Goal: Transaction & Acquisition: Download file/media

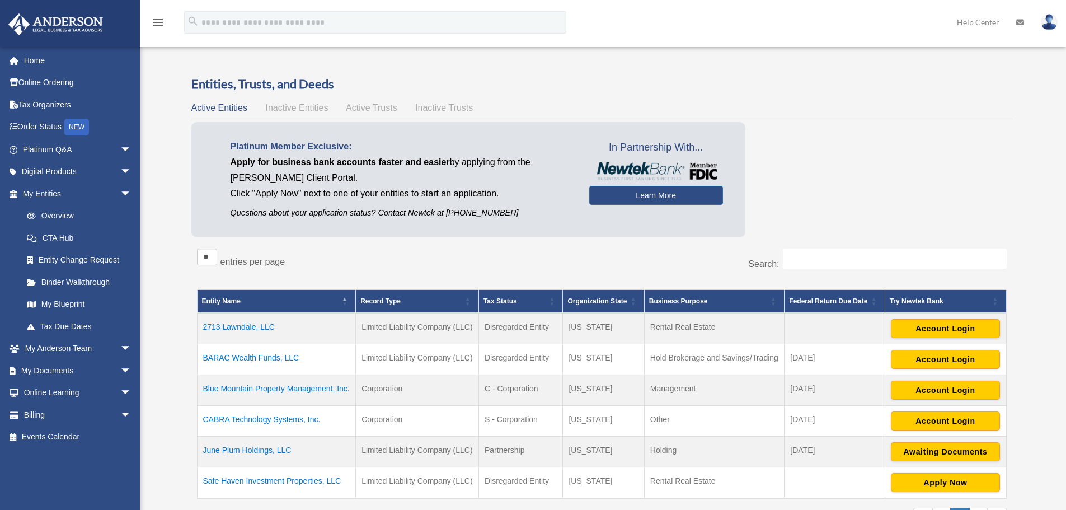
scroll to position [168, 0]
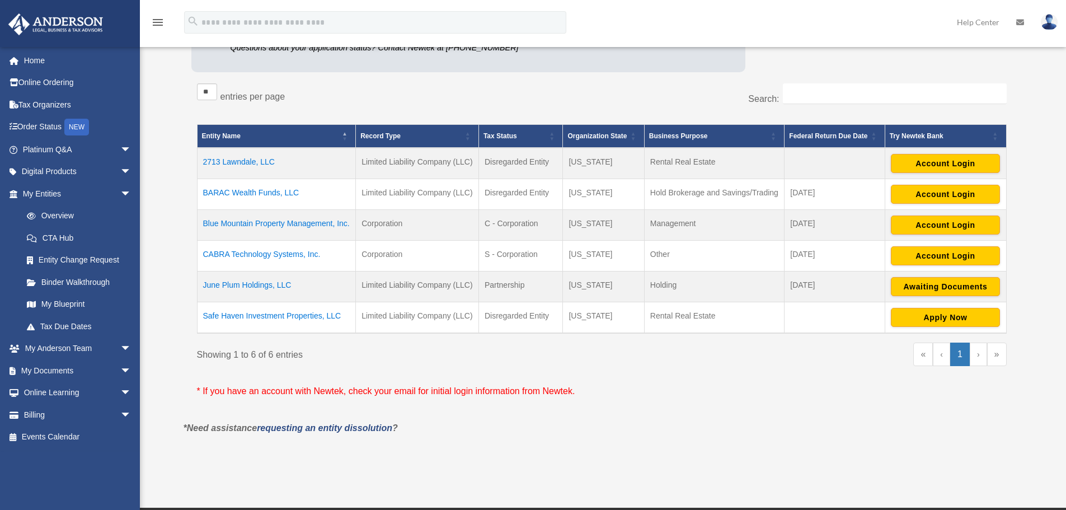
click at [280, 315] on td "Safe Haven Investment Properties, LLC" at bounding box center [276, 317] width 159 height 31
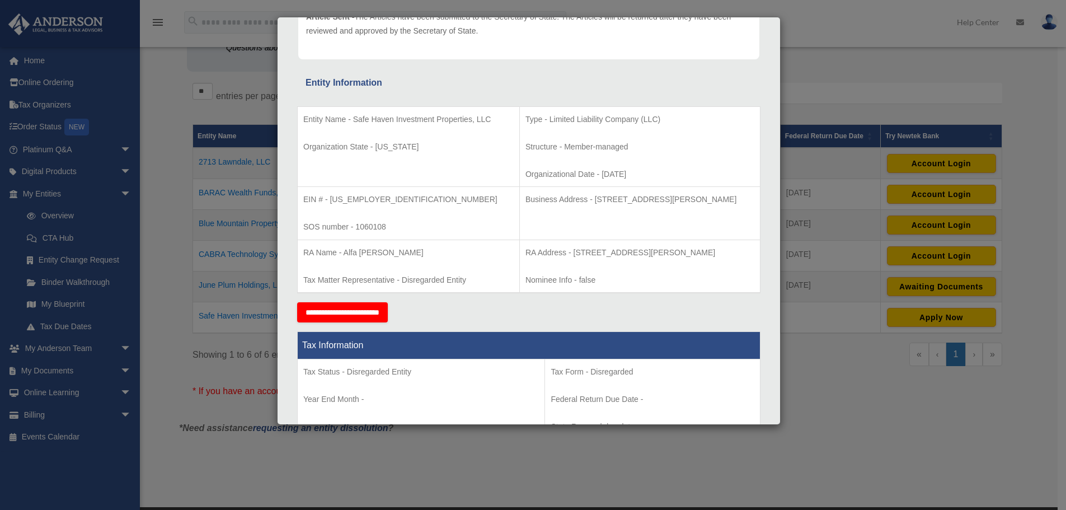
scroll to position [0, 0]
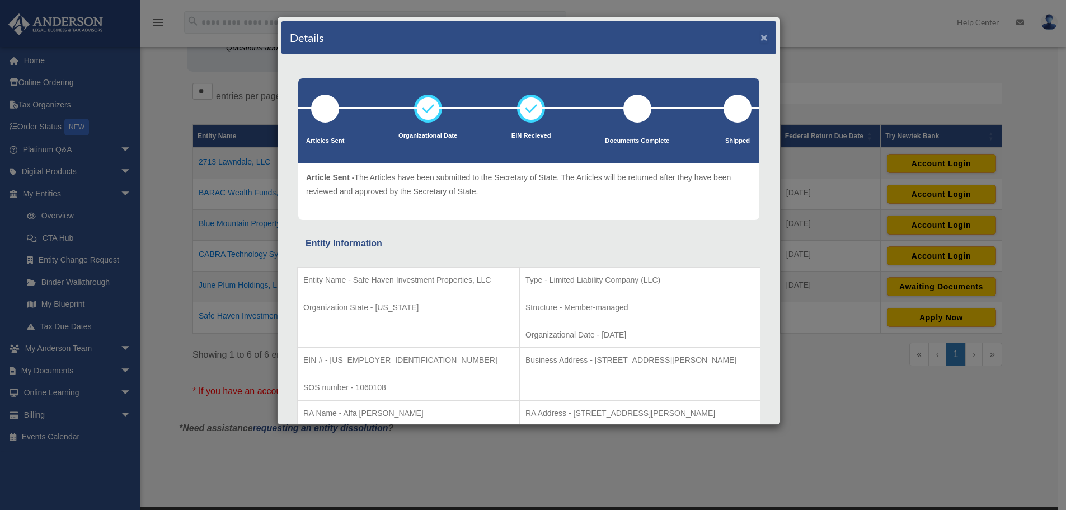
click at [760, 37] on button "×" at bounding box center [763, 37] width 7 height 12
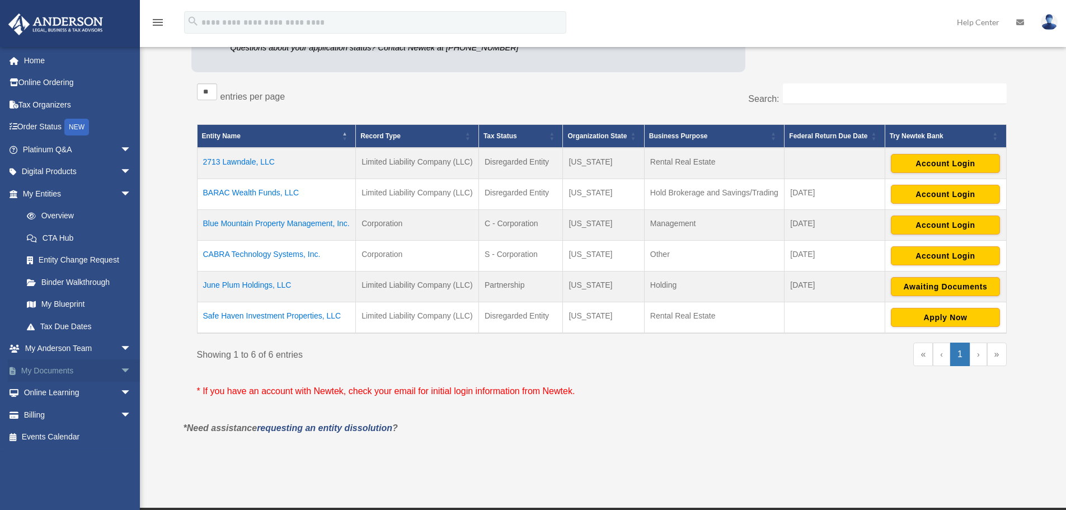
click at [52, 364] on link "My Documents arrow_drop_down" at bounding box center [78, 370] width 140 height 22
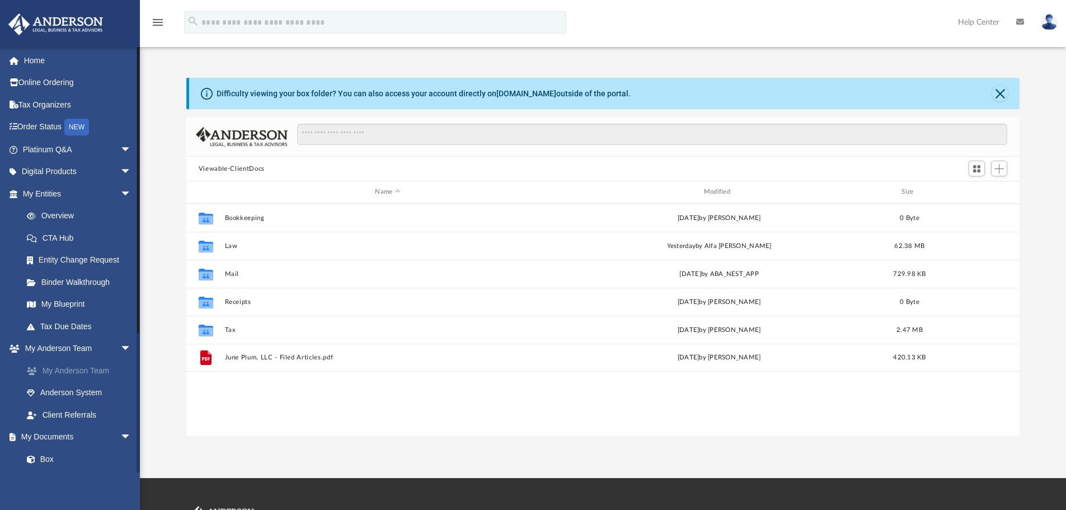
scroll to position [246, 824]
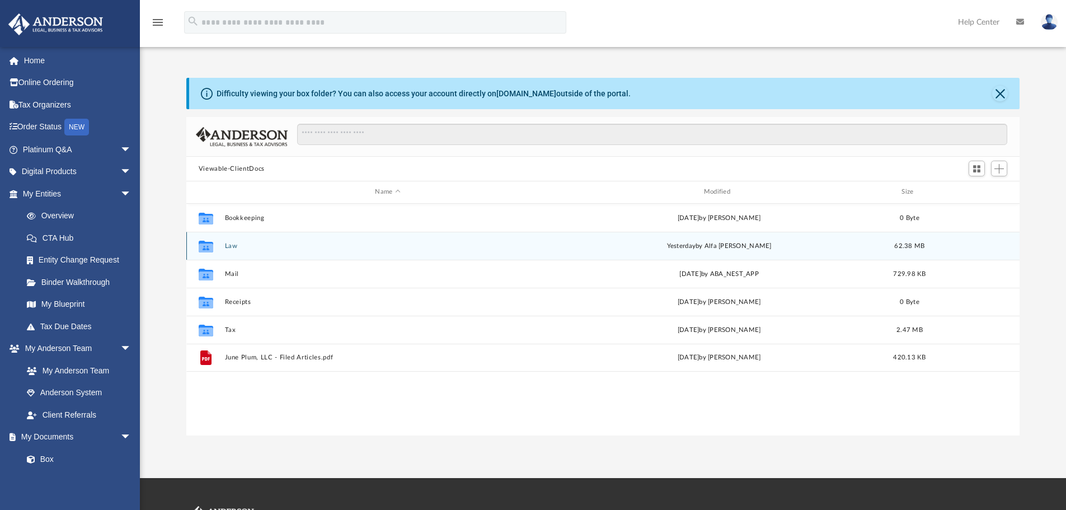
click at [232, 244] on button "Law" at bounding box center [387, 245] width 326 height 7
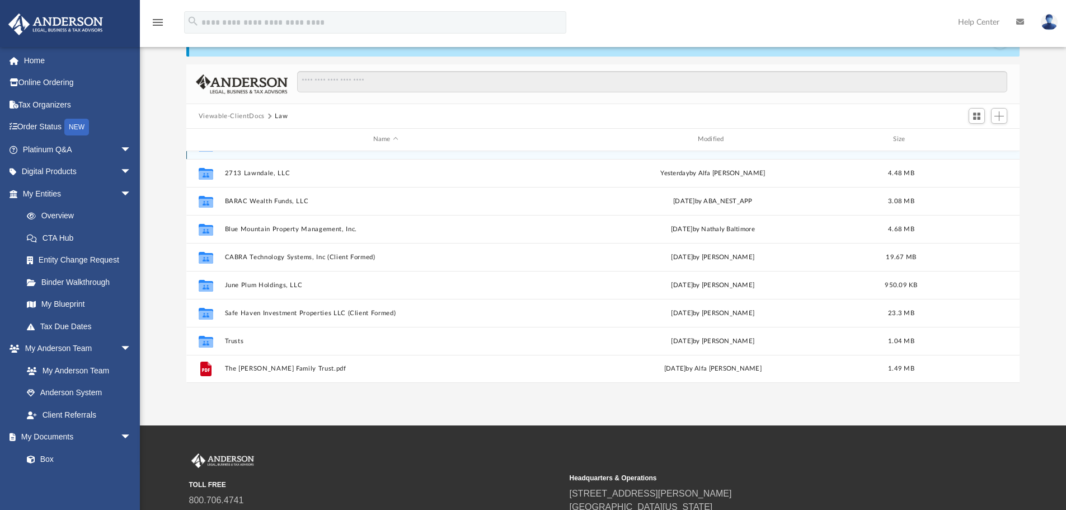
scroll to position [112, 0]
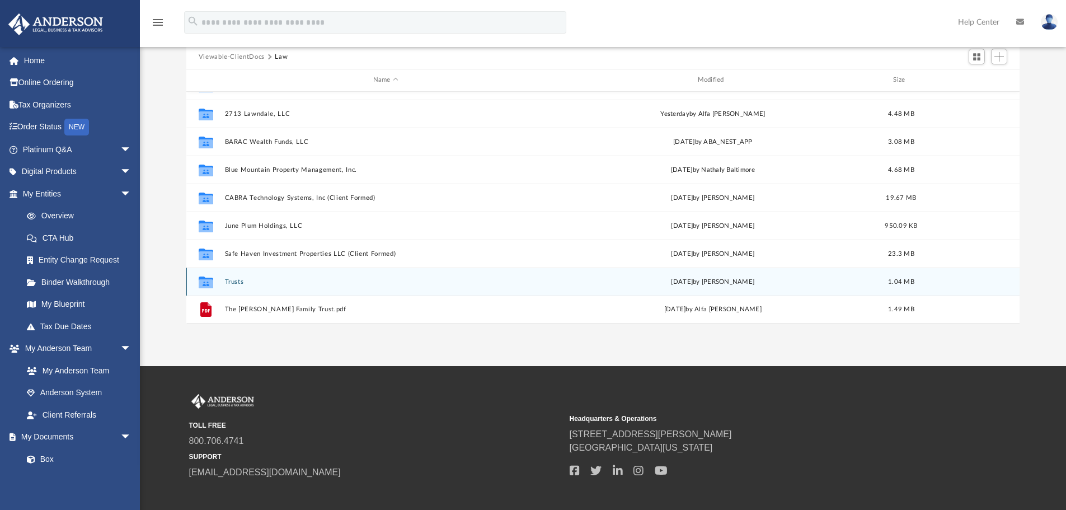
click at [238, 281] on button "Trusts" at bounding box center [385, 281] width 322 height 7
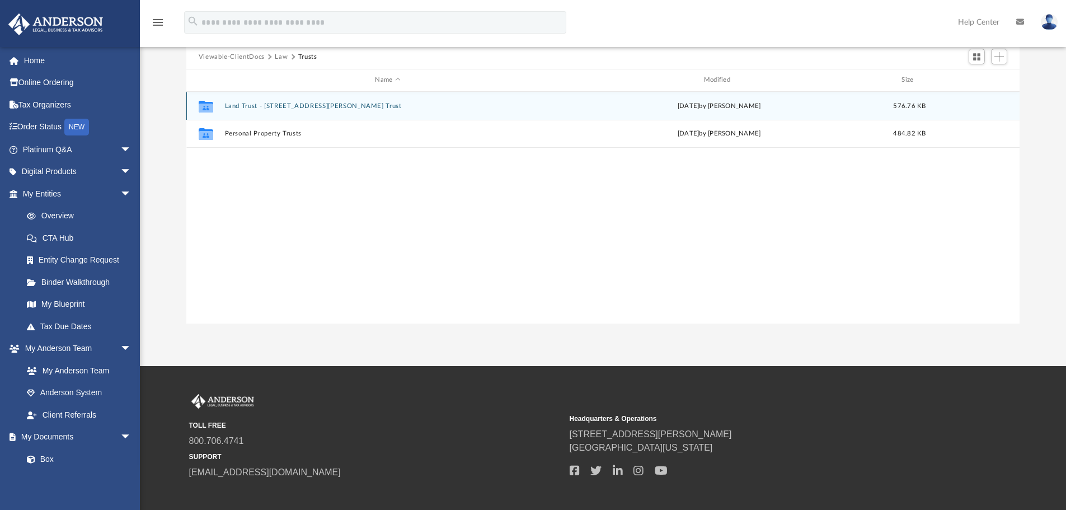
scroll to position [0, 0]
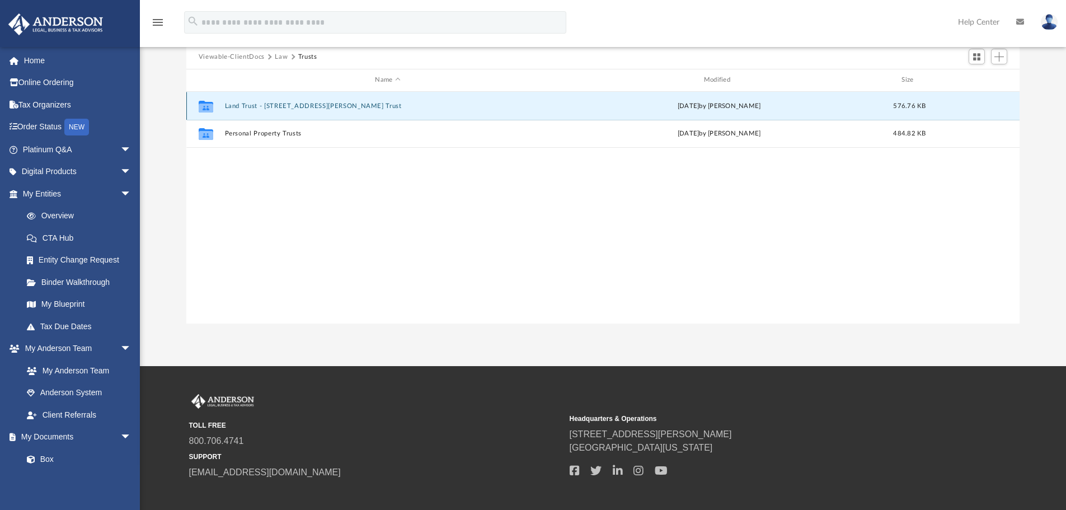
click at [286, 107] on button "Land Trust - [STREET_ADDRESS][PERSON_NAME] Trust" at bounding box center [387, 105] width 326 height 7
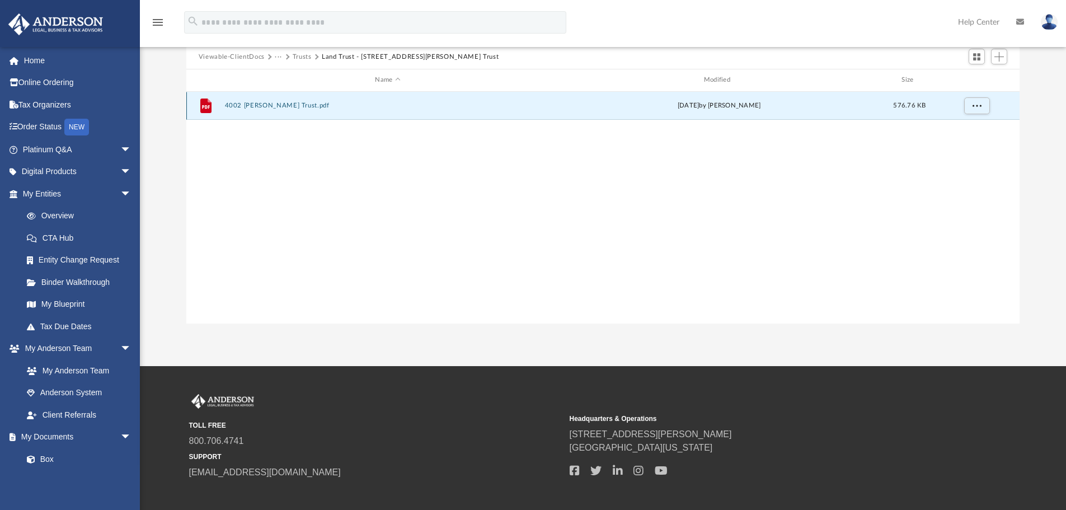
click at [297, 104] on button "4002 [PERSON_NAME] Trust.pdf" at bounding box center [387, 105] width 326 height 7
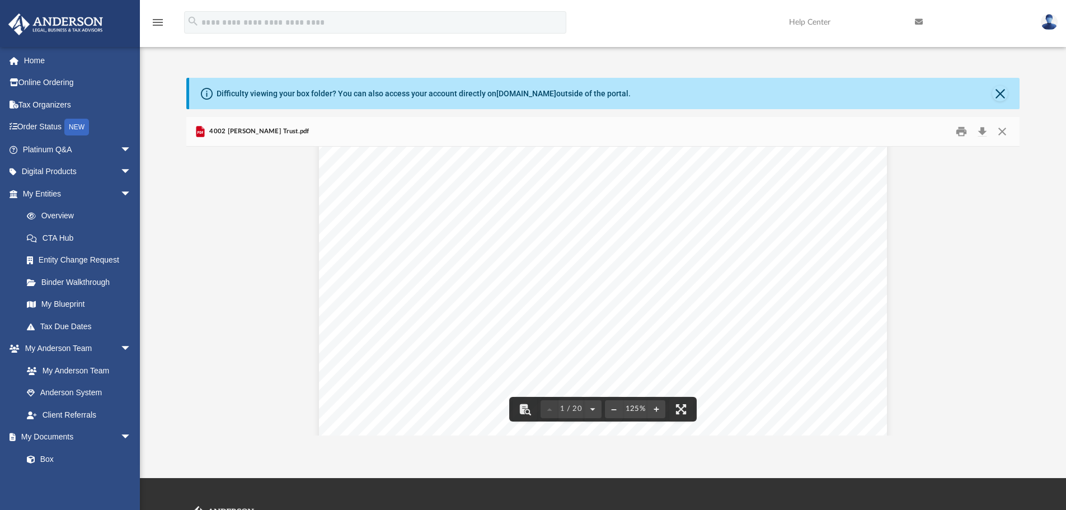
scroll to position [168, 0]
click at [1002, 124] on button "Close" at bounding box center [1002, 131] width 20 height 17
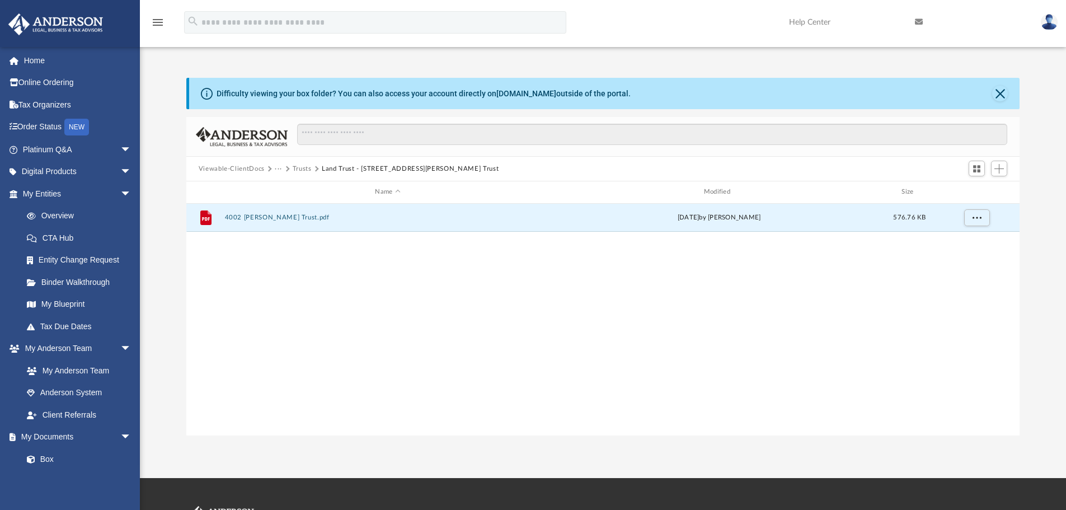
click at [340, 165] on button "Land Trust - 4002 Omer Lane Trust" at bounding box center [410, 169] width 177 height 10
click at [308, 168] on button "Trusts" at bounding box center [302, 169] width 19 height 10
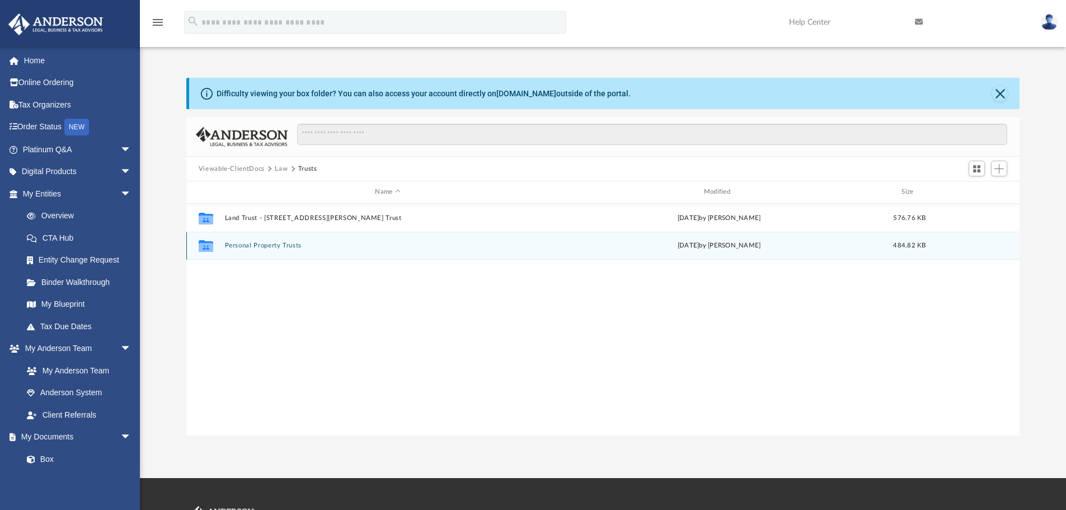
click at [272, 243] on button "Personal Property Trusts" at bounding box center [387, 245] width 326 height 7
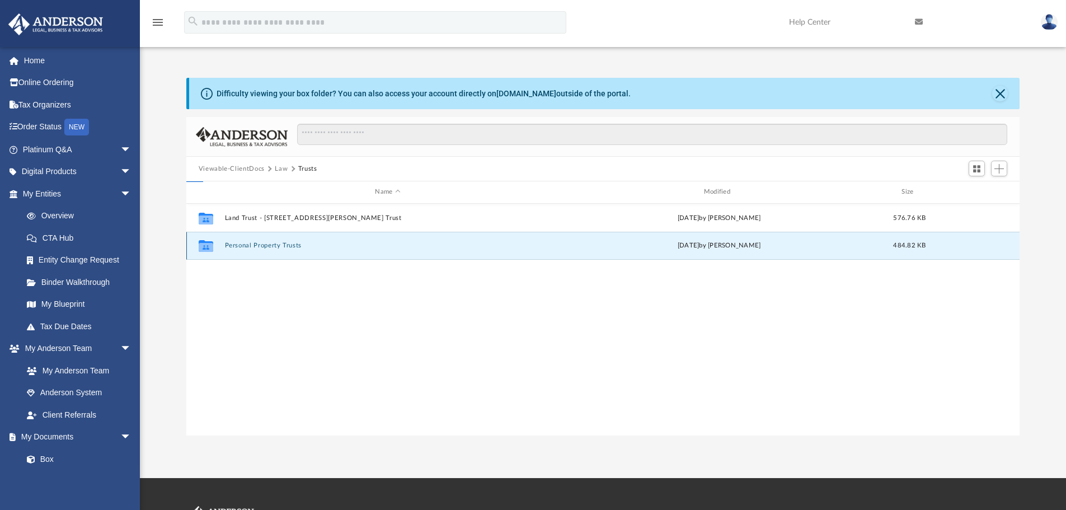
click at [272, 243] on button "Personal Property Trusts" at bounding box center [387, 245] width 326 height 7
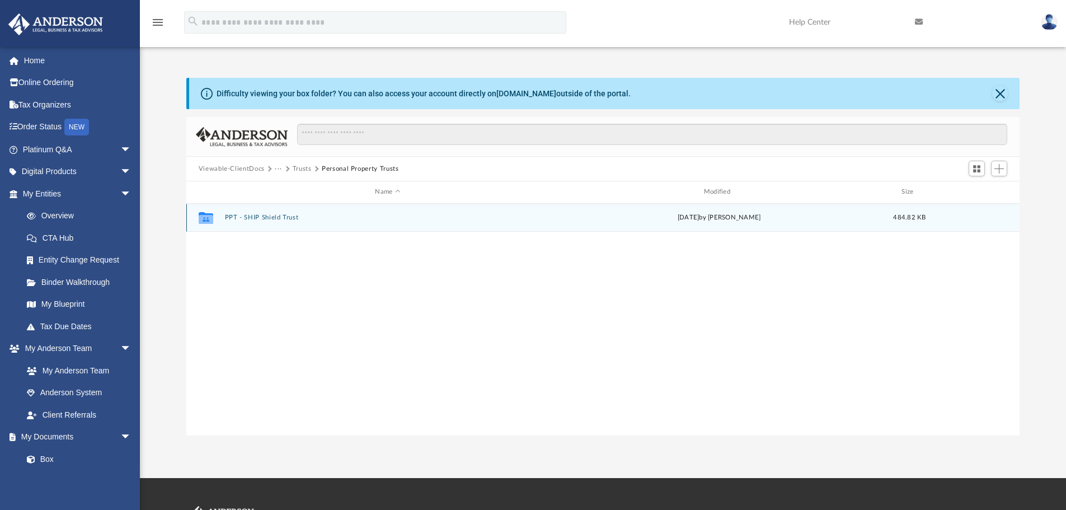
click at [277, 216] on button "PPT - SHIP Shield Trust" at bounding box center [387, 217] width 326 height 7
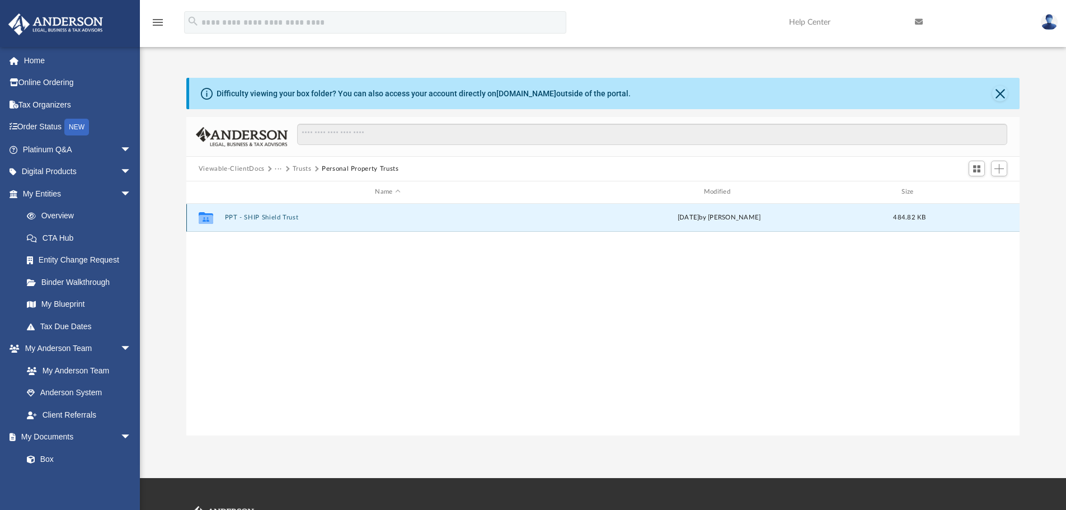
click at [277, 217] on button "PPT - SHIP Shield Trust" at bounding box center [387, 217] width 326 height 7
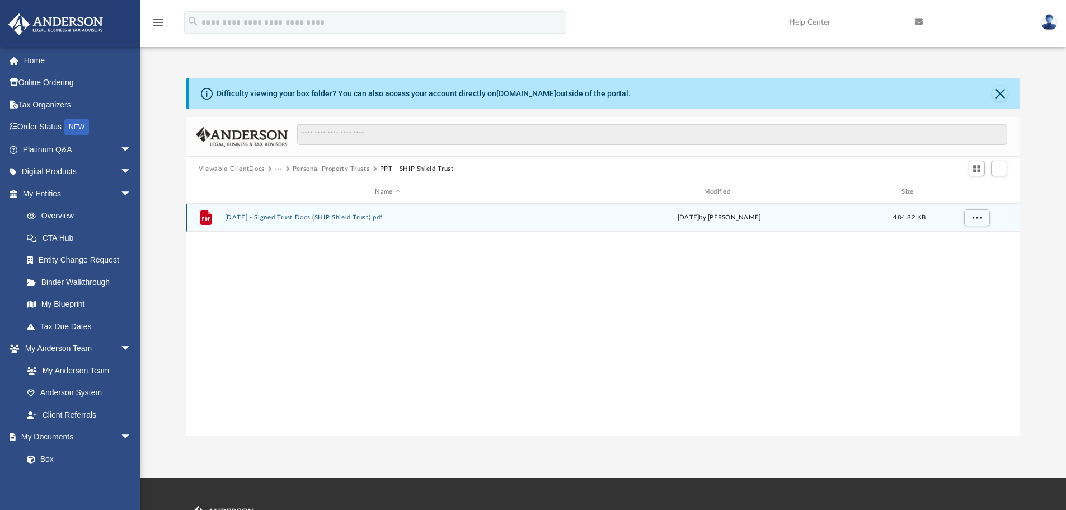
click at [329, 216] on button "2025.02.24 - Signed Trust Docs (SHIP Shield Trust).pdf" at bounding box center [387, 217] width 326 height 7
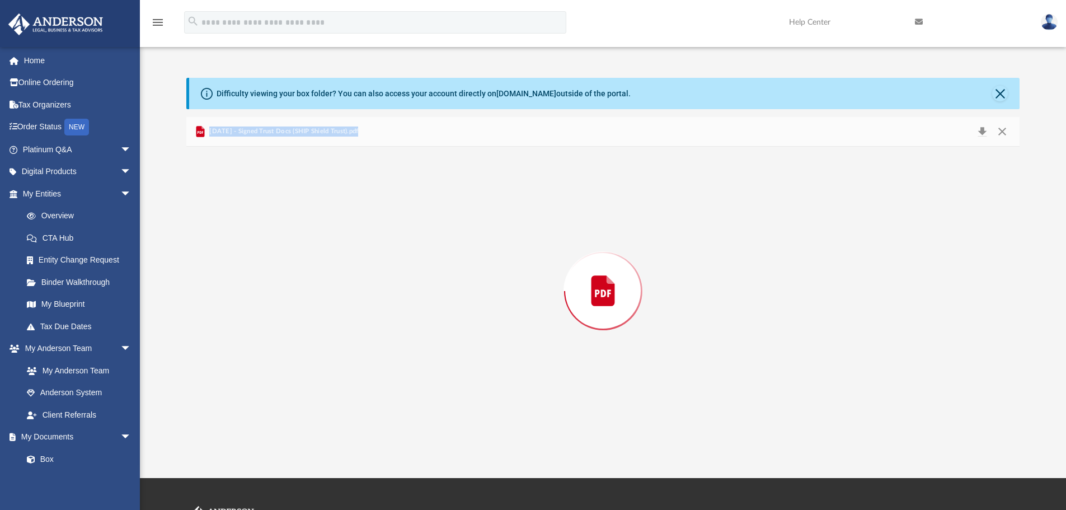
click at [329, 216] on div "Preview" at bounding box center [602, 291] width 833 height 289
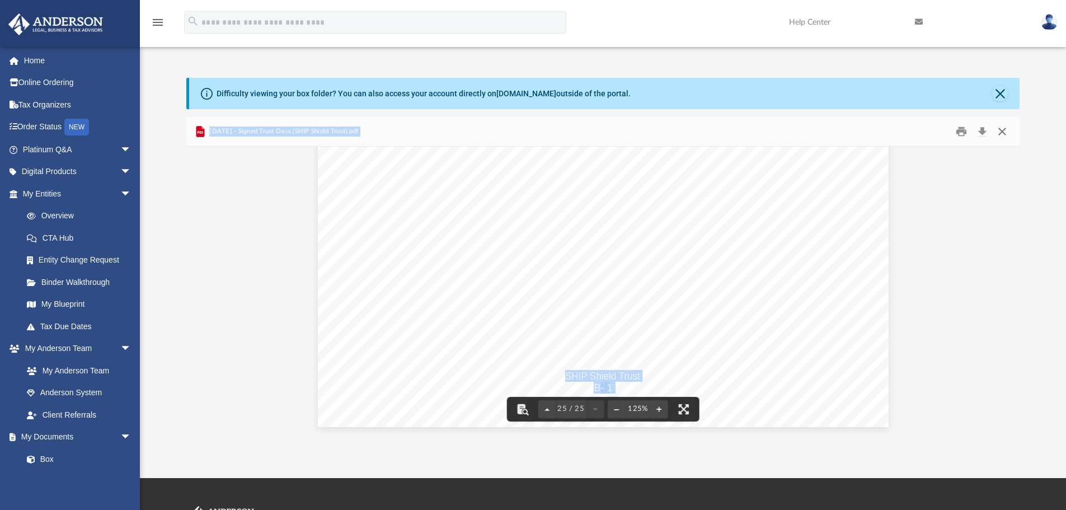
click at [1002, 134] on button "Close" at bounding box center [1002, 131] width 20 height 17
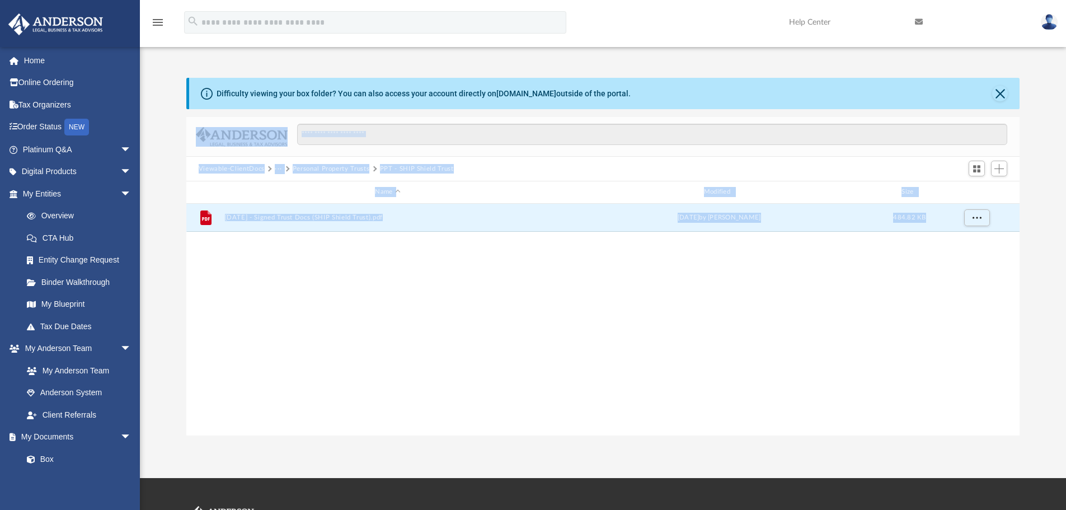
click at [322, 167] on button "Personal Property Trusts" at bounding box center [331, 169] width 77 height 10
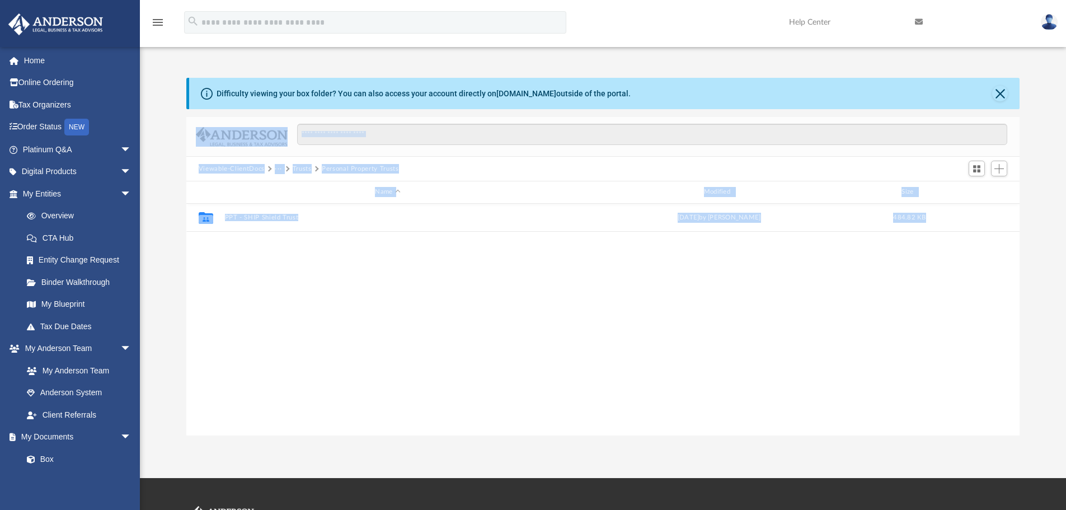
click at [302, 167] on button "Trusts" at bounding box center [302, 169] width 19 height 10
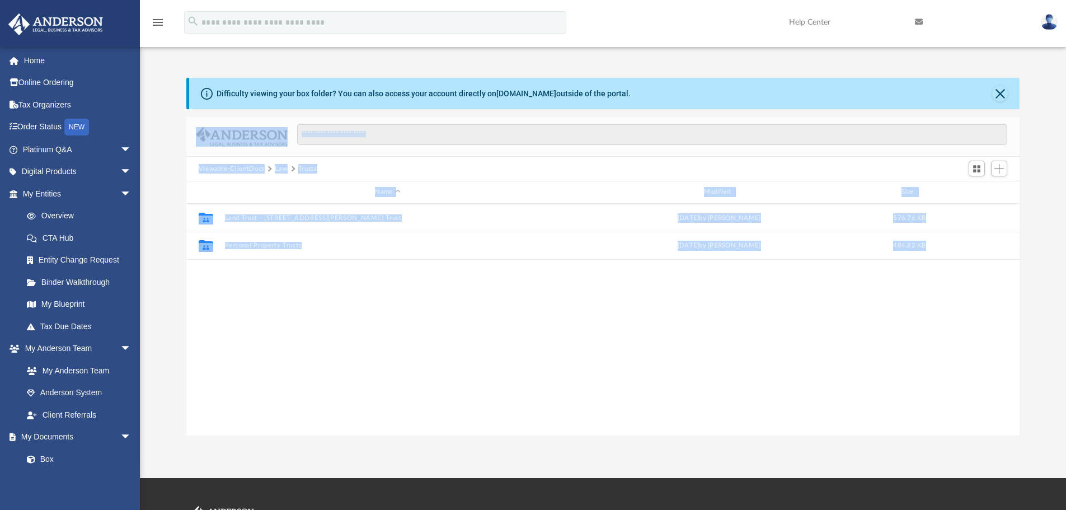
click at [282, 166] on button "Law" at bounding box center [281, 169] width 13 height 10
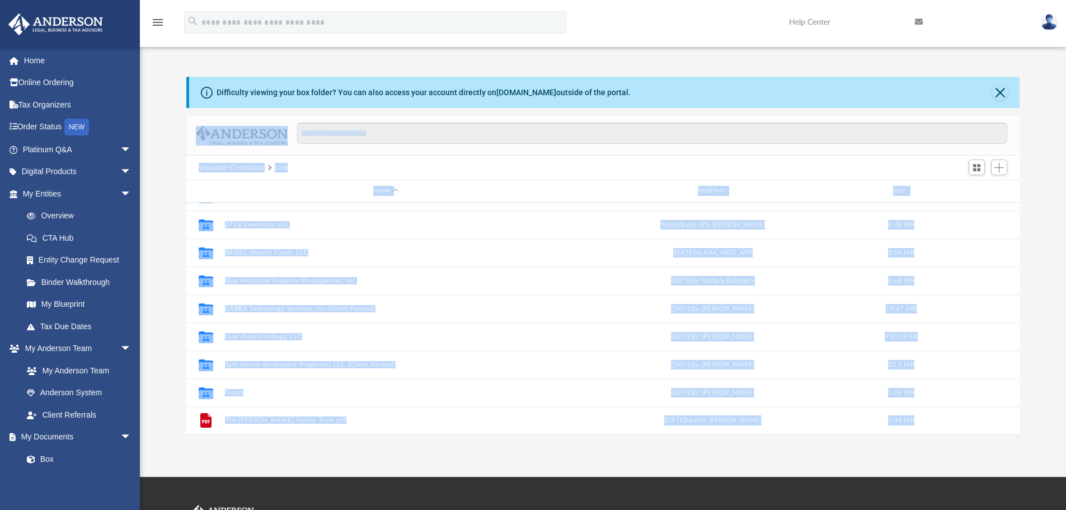
scroll to position [0, 0]
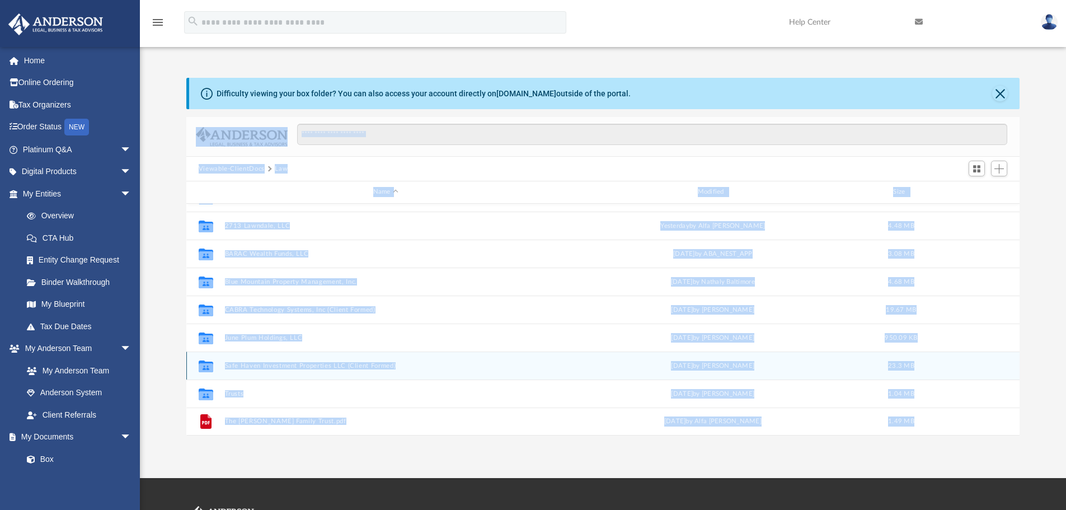
click at [344, 364] on button "Safe Haven Investment Properties LLC (Client Formed)" at bounding box center [385, 365] width 322 height 7
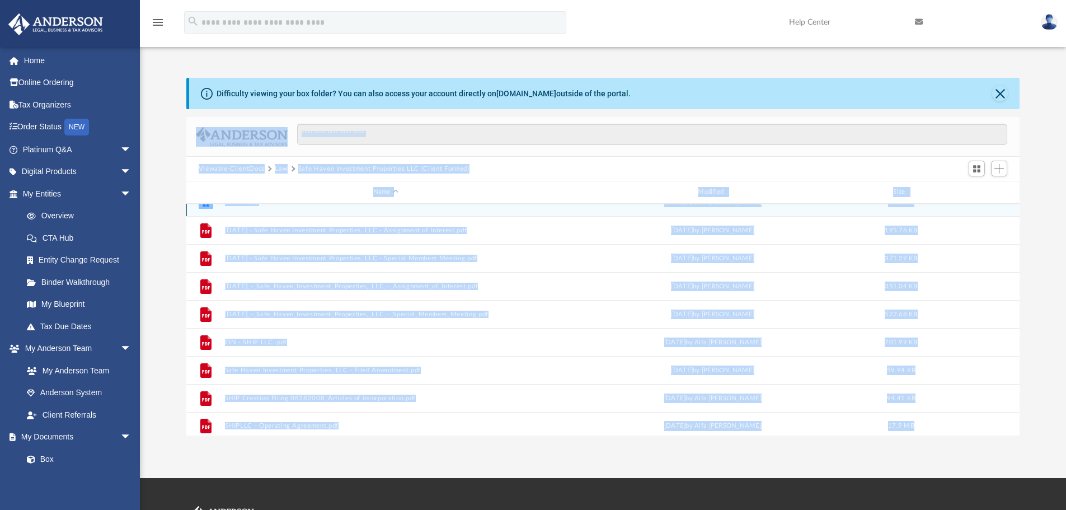
scroll to position [20, 0]
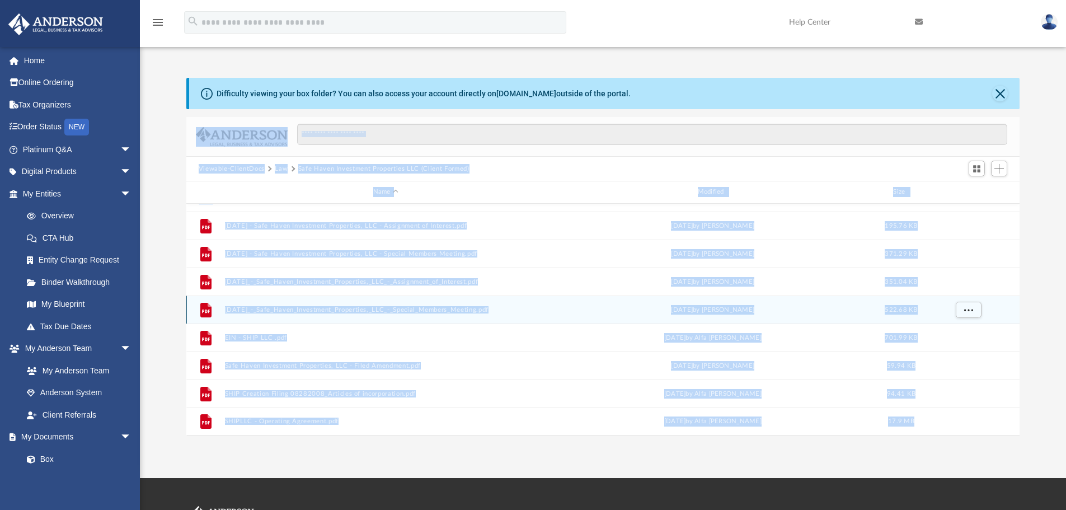
click at [453, 309] on button "2025.02.09_-_Safe_Haven_Investment_Properties,_LLC_-_Special_Members_Meeting.pdf" at bounding box center [385, 309] width 322 height 7
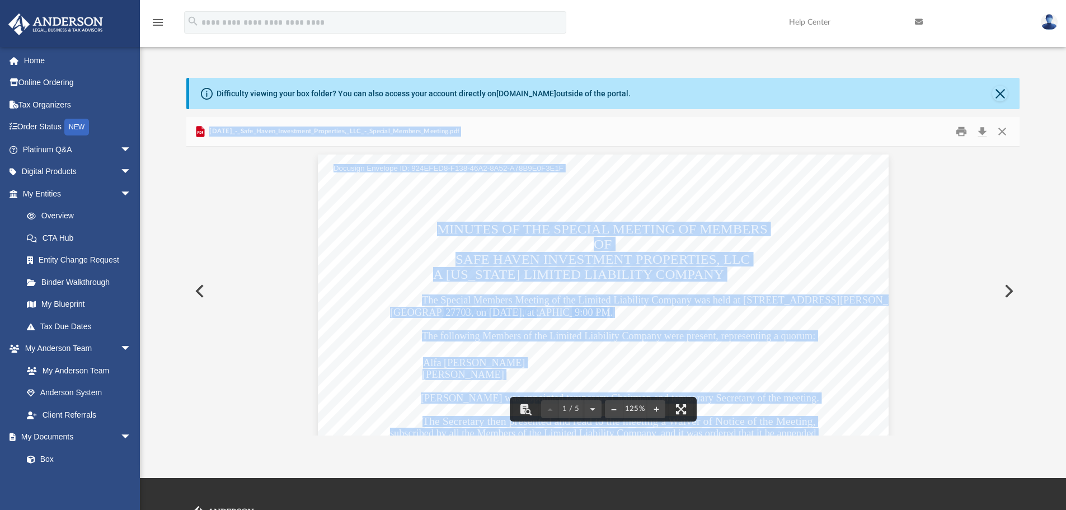
scroll to position [0, 0]
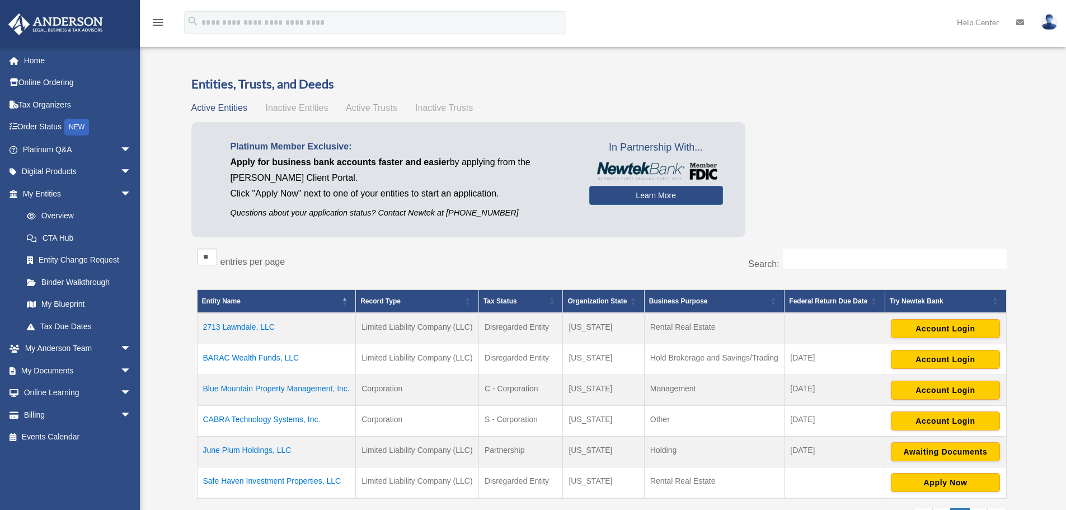
scroll to position [165, 0]
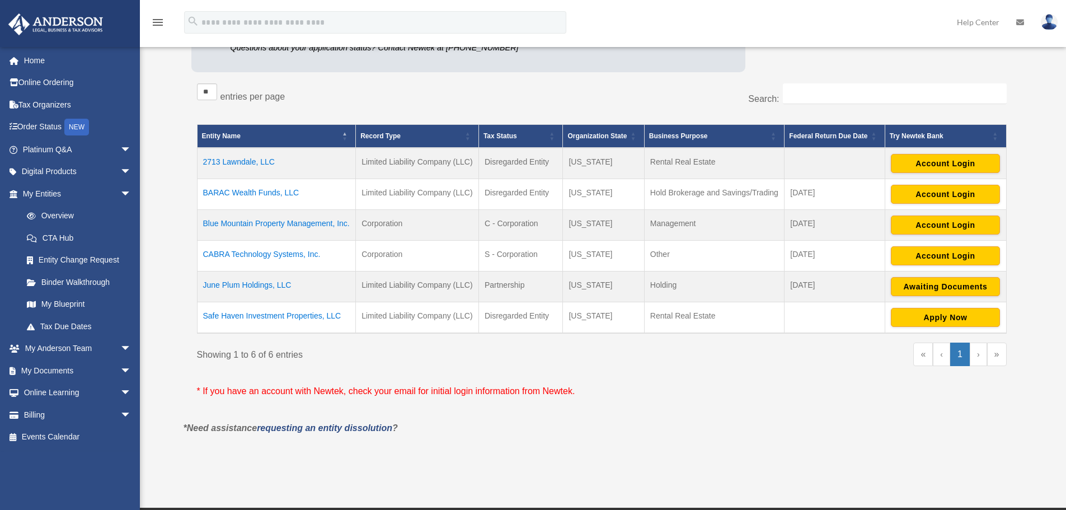
click at [280, 309] on td "Safe Haven Investment Properties, LLC" at bounding box center [276, 317] width 159 height 31
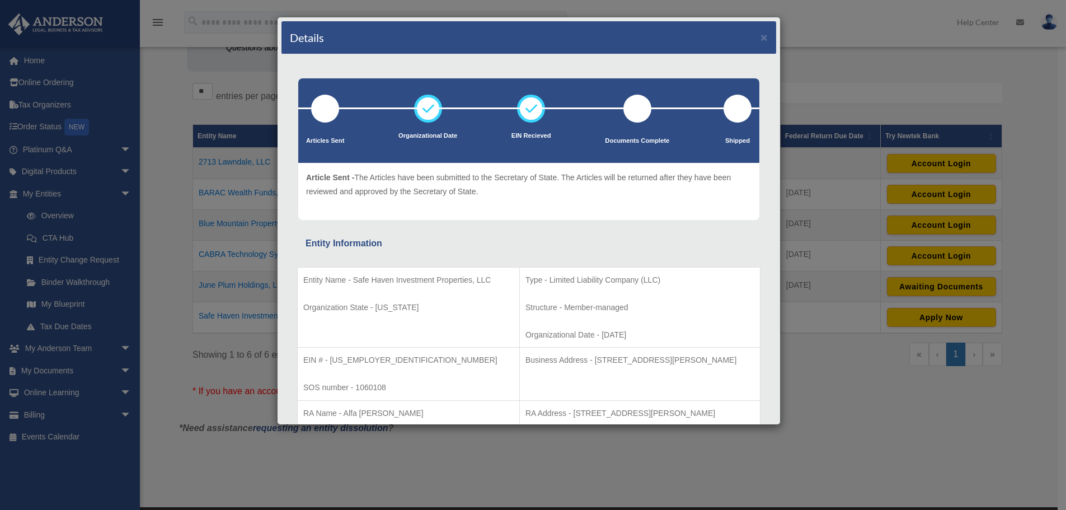
click at [763, 37] on div "Details ×" at bounding box center [528, 37] width 494 height 33
click at [760, 34] on button "×" at bounding box center [763, 37] width 7 height 12
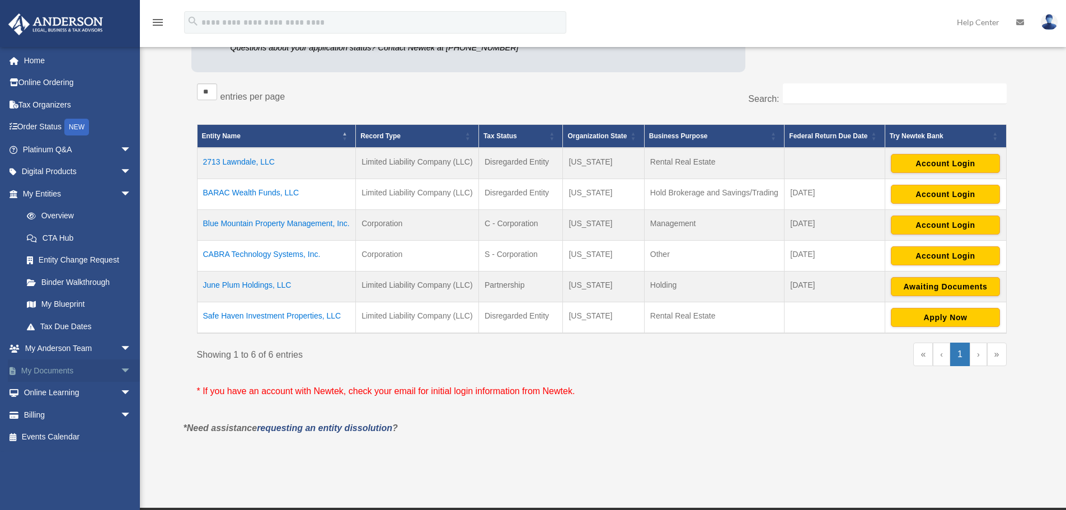
click at [45, 368] on link "My Documents arrow_drop_down" at bounding box center [78, 370] width 140 height 22
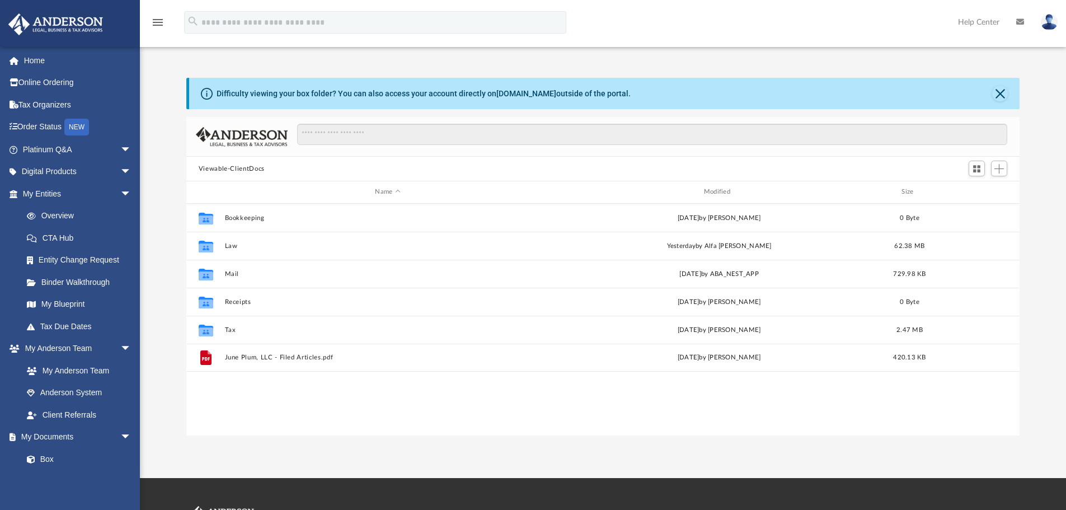
scroll to position [246, 824]
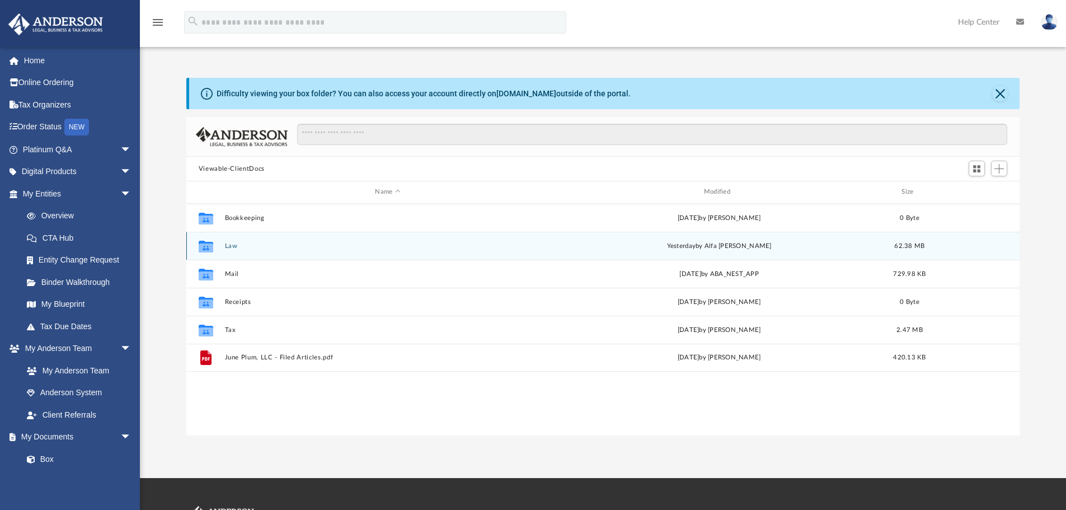
click at [229, 246] on button "Law" at bounding box center [387, 245] width 326 height 7
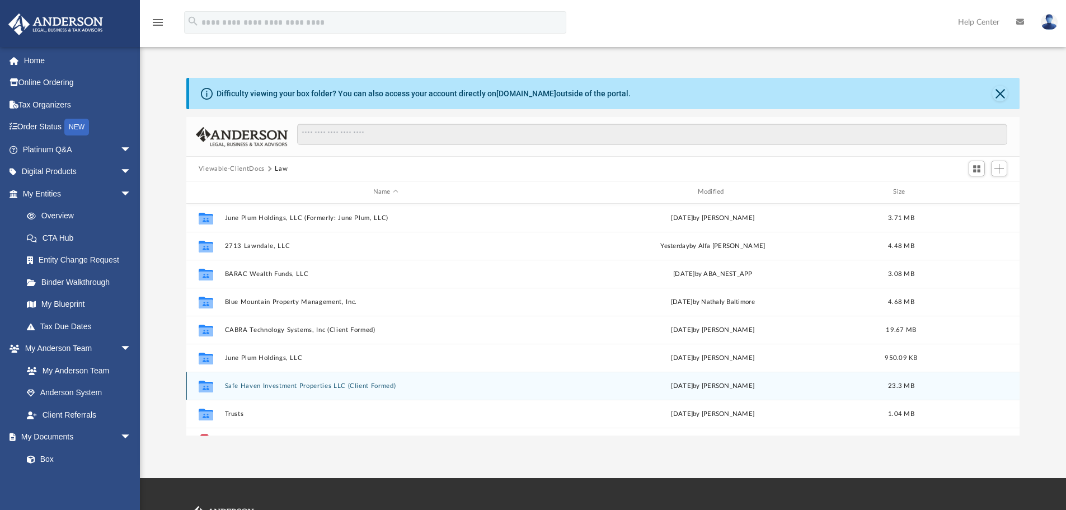
click at [311, 382] on button "Safe Haven Investment Properties LLC (Client Formed)" at bounding box center [385, 385] width 322 height 7
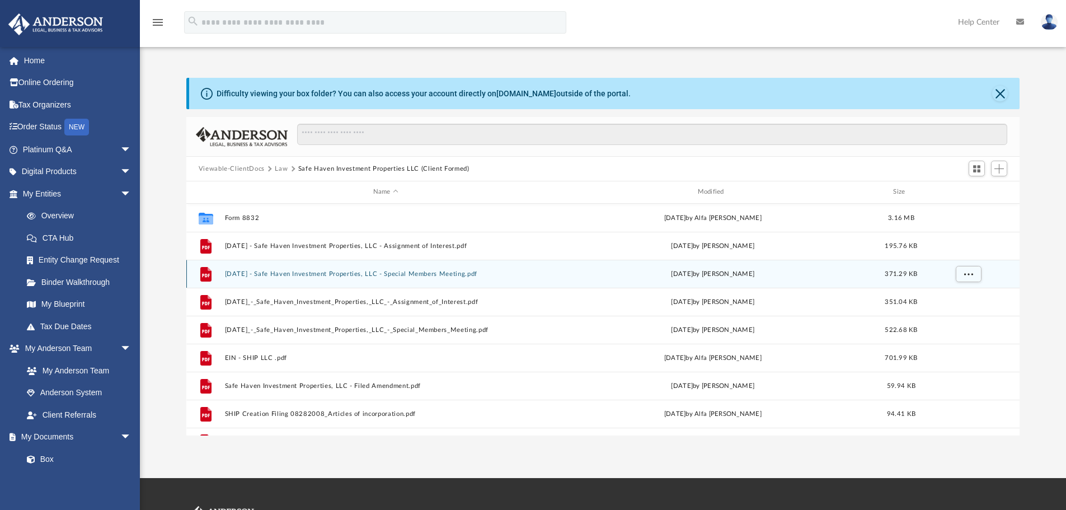
click at [426, 271] on button "2025.02.09 - Safe Haven Investment Properties, LLC - Special Members Meeting.pdf" at bounding box center [385, 273] width 322 height 7
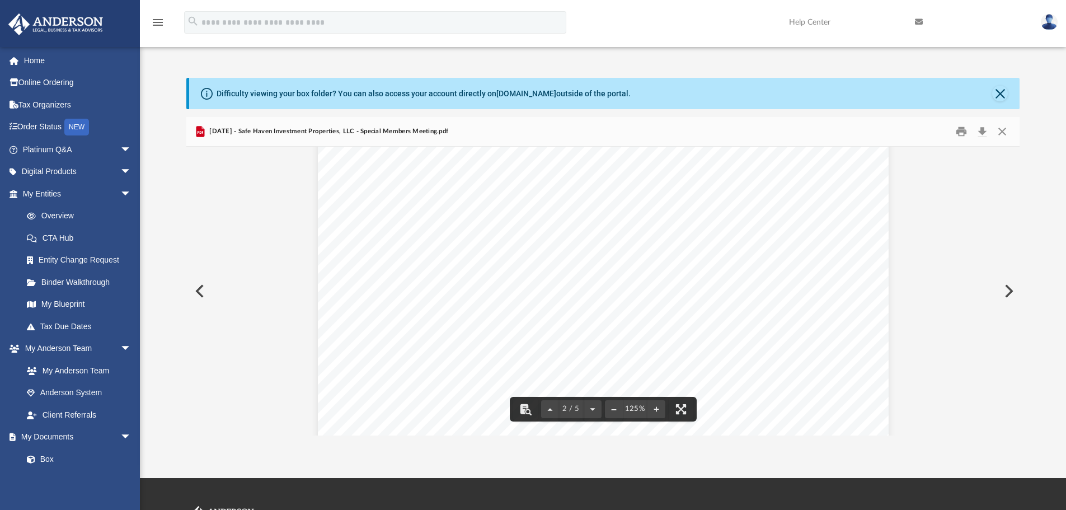
scroll to position [355, 0]
click at [1002, 129] on button "Close" at bounding box center [1002, 131] width 20 height 17
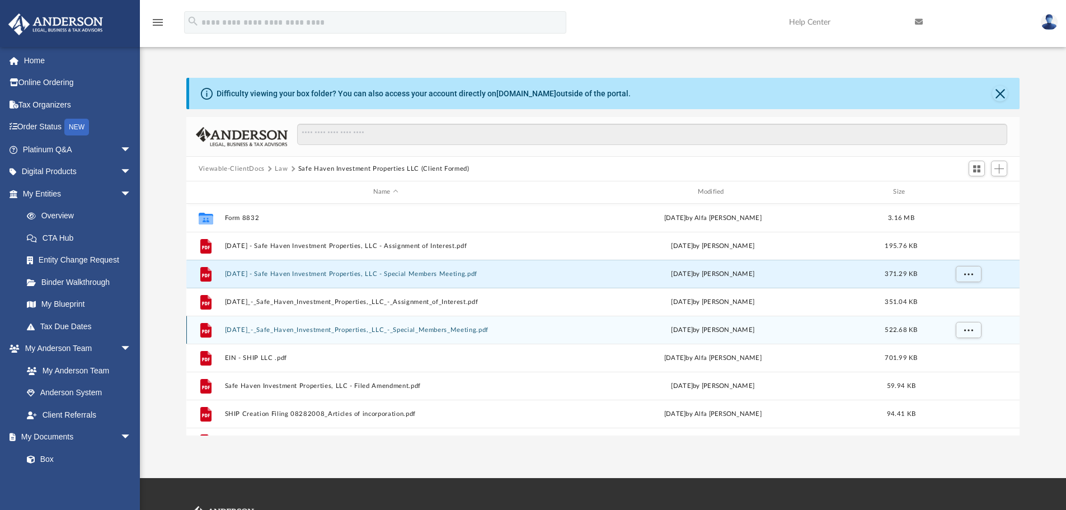
click at [463, 328] on button "2025.02.09_-_Safe_Haven_Investment_Properties,_LLC_-_Special_Members_Meeting.pdf" at bounding box center [385, 329] width 322 height 7
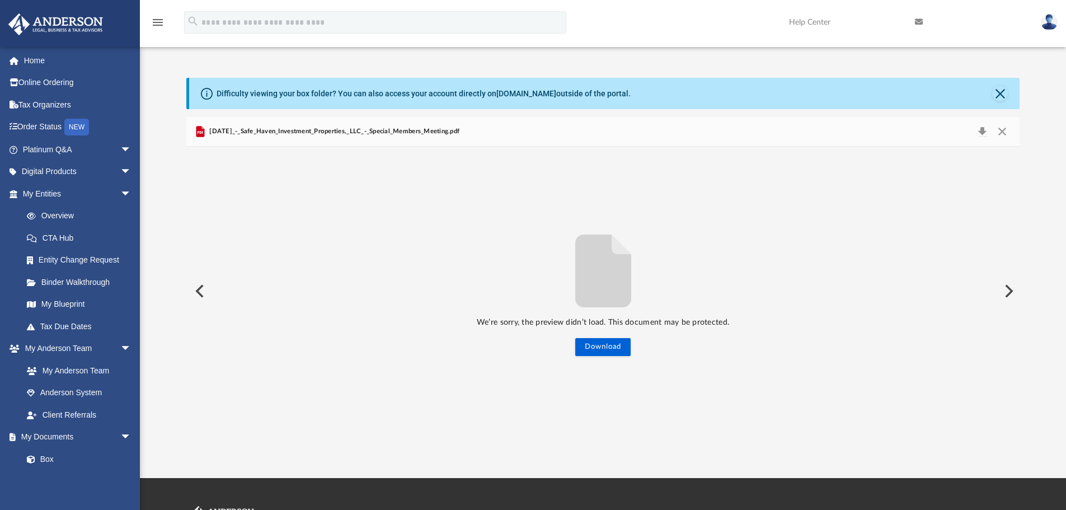
click at [205, 288] on button "Preview" at bounding box center [198, 290] width 25 height 31
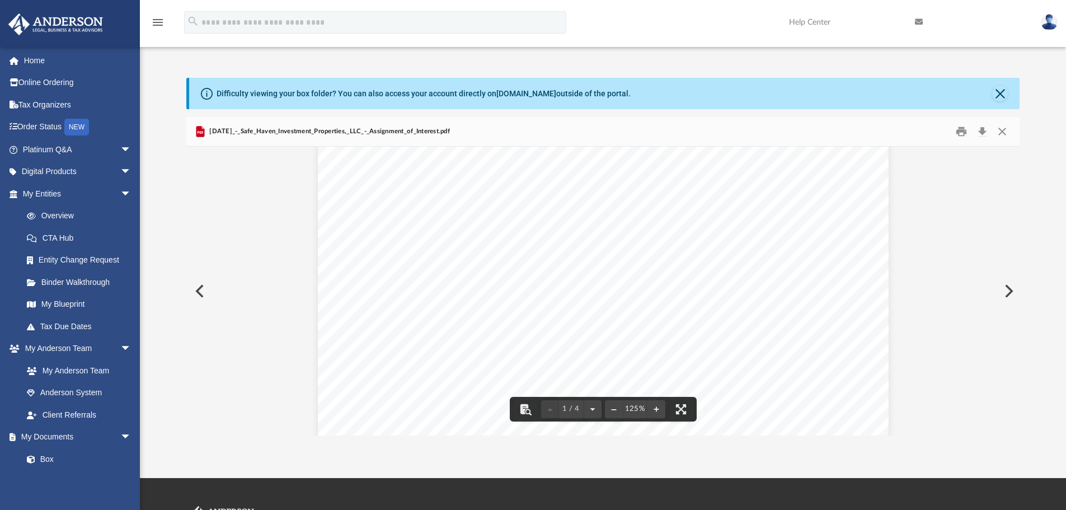
scroll to position [0, 0]
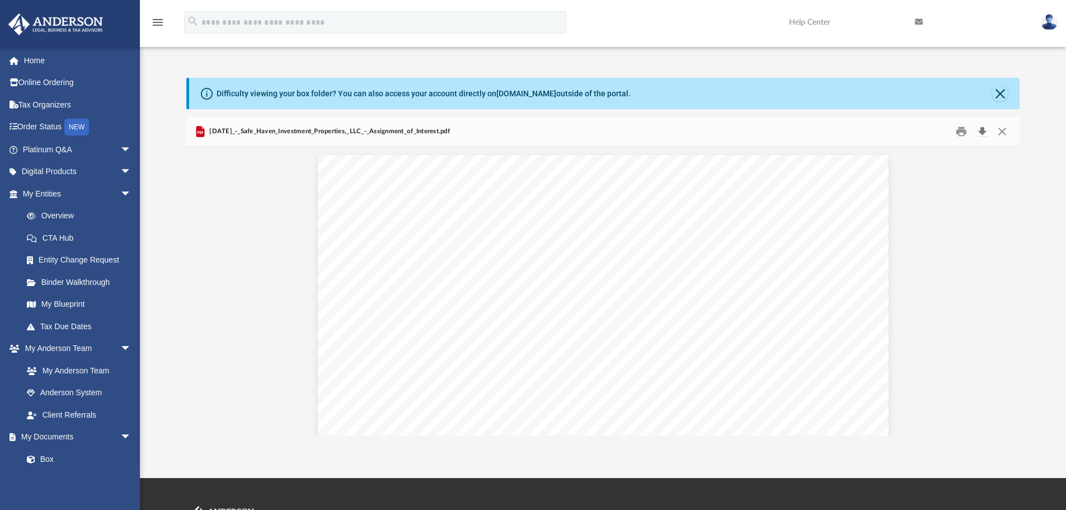
click at [983, 126] on button "Download" at bounding box center [982, 131] width 20 height 17
click at [1000, 132] on button "Close" at bounding box center [1002, 131] width 20 height 17
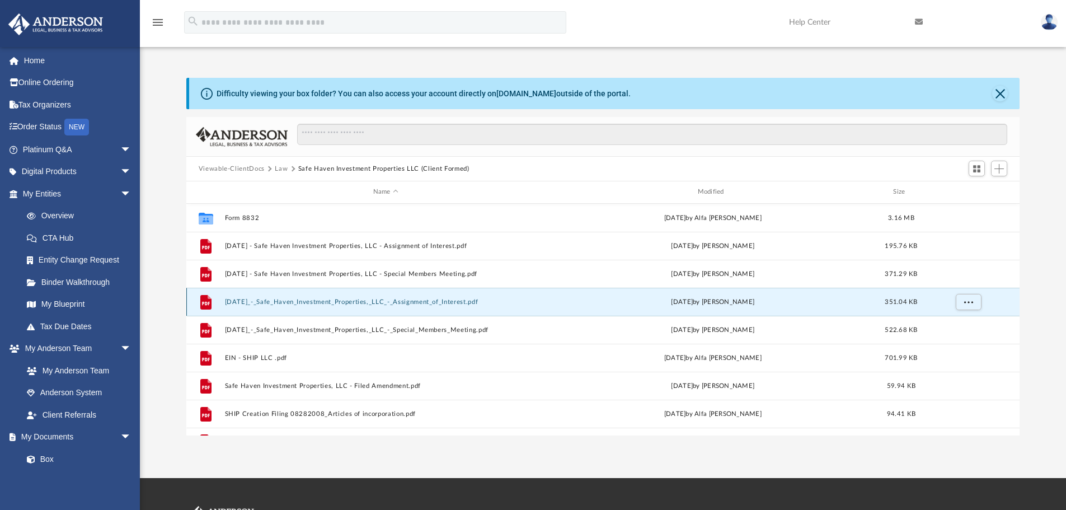
click at [469, 301] on button "2025.02.09_-_Safe_Haven_Investment_Properties,_LLC_-_Assignment_of_Interest.pdf" at bounding box center [385, 301] width 322 height 7
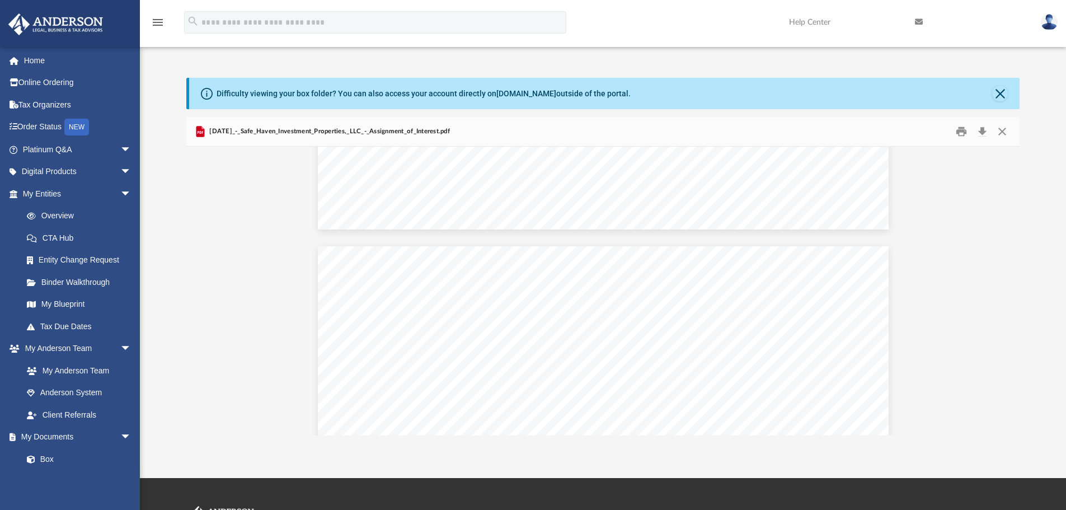
scroll to position [1454, 0]
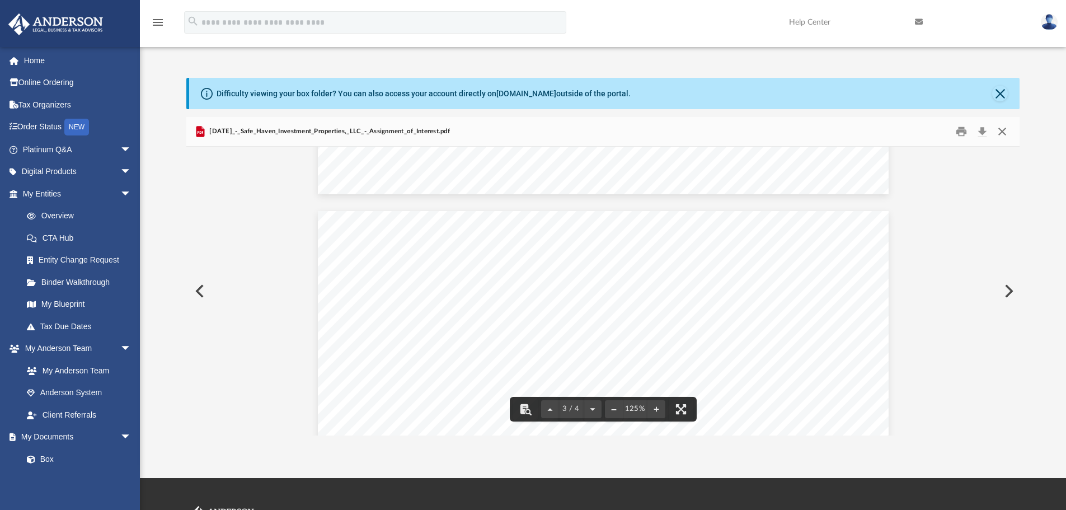
click at [998, 131] on button "Close" at bounding box center [1002, 131] width 20 height 17
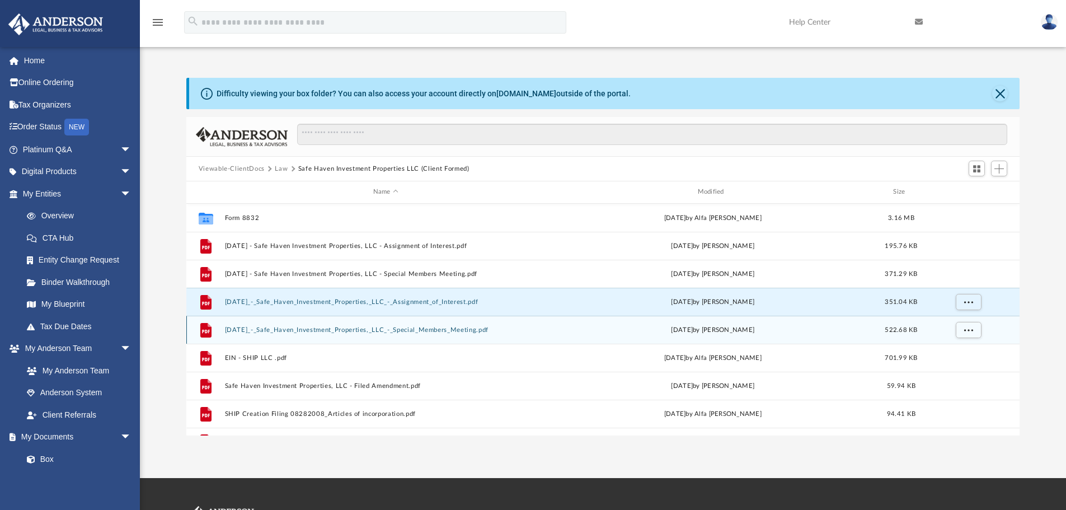
click at [472, 329] on button "2025.02.09_-_Safe_Haven_Investment_Properties,_LLC_-_Special_Members_Meeting.pdf" at bounding box center [385, 329] width 322 height 7
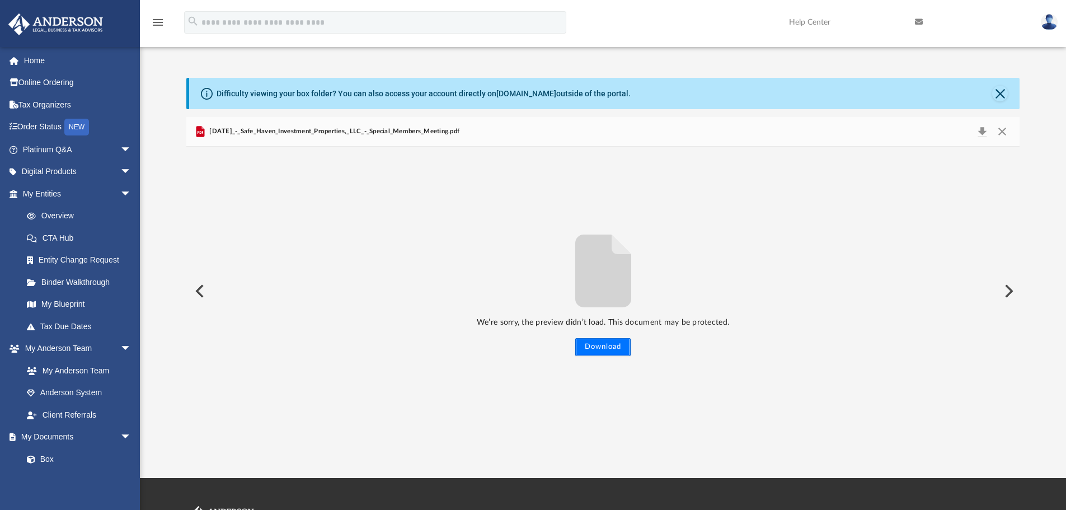
click at [617, 346] on button "Download" at bounding box center [602, 347] width 55 height 18
click at [1006, 131] on button "Close" at bounding box center [1002, 132] width 20 height 16
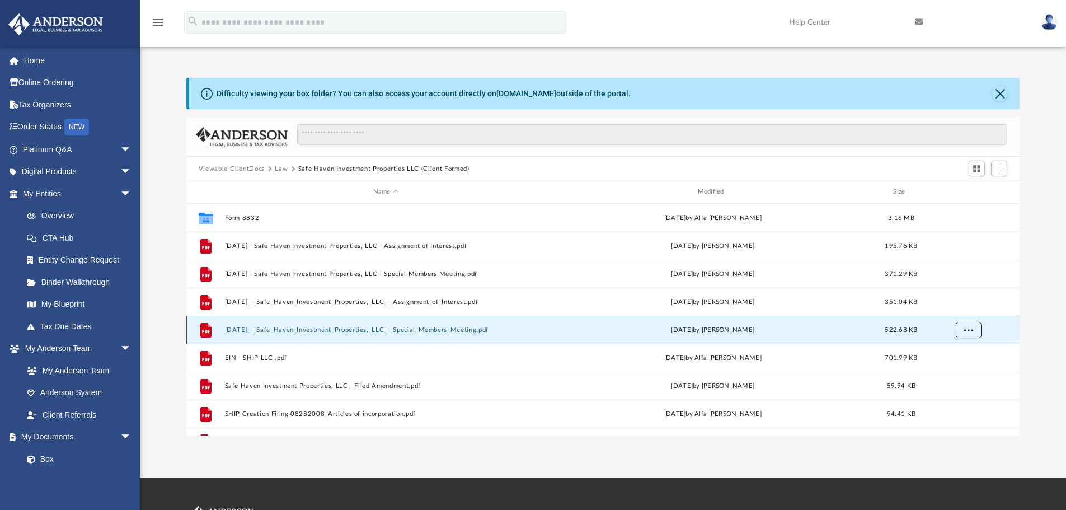
click at [967, 326] on span "More options" at bounding box center [967, 329] width 9 height 6
click at [952, 354] on li "Preview" at bounding box center [957, 353] width 32 height 12
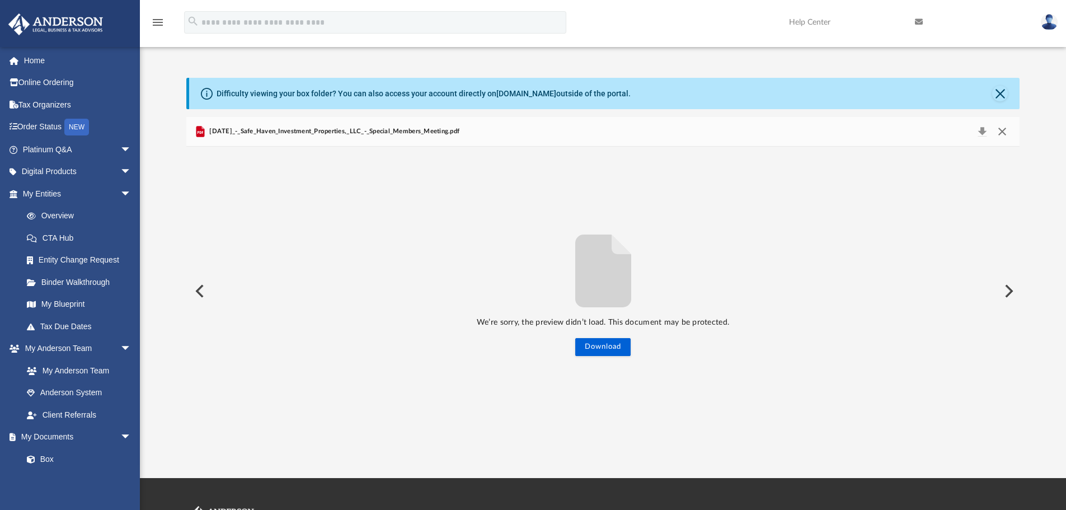
click at [1002, 134] on button "Close" at bounding box center [1002, 132] width 20 height 16
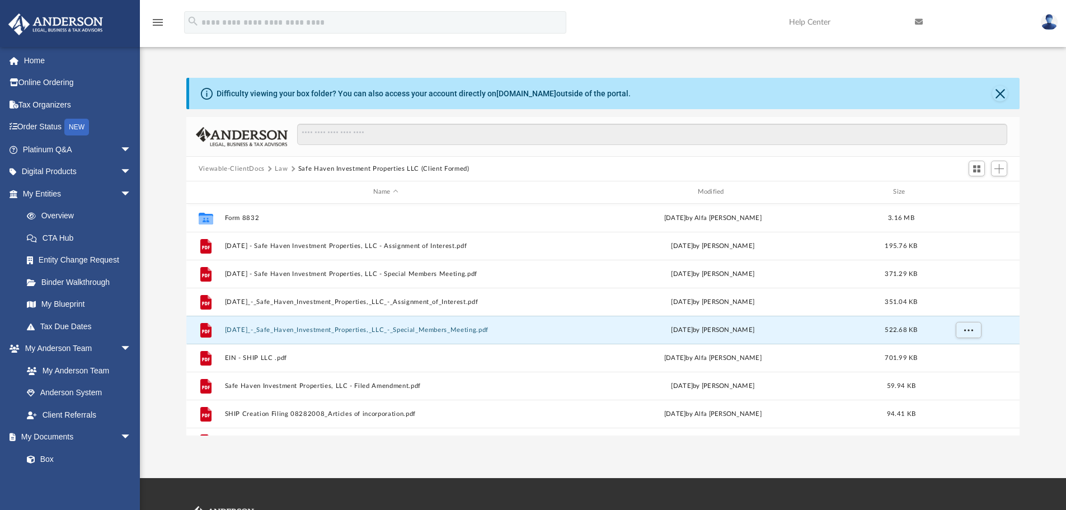
click at [275, 166] on button "Law" at bounding box center [281, 169] width 13 height 10
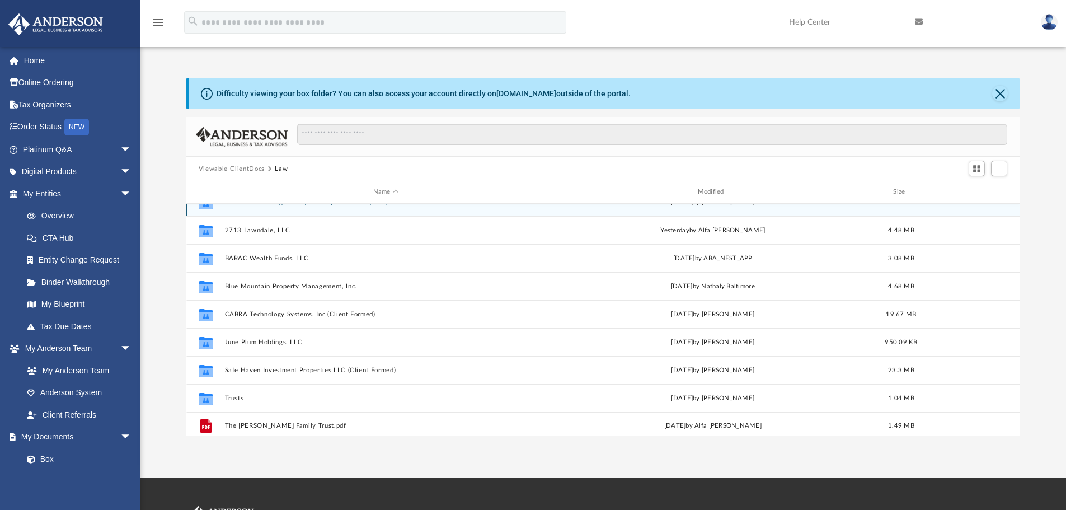
scroll to position [20, 0]
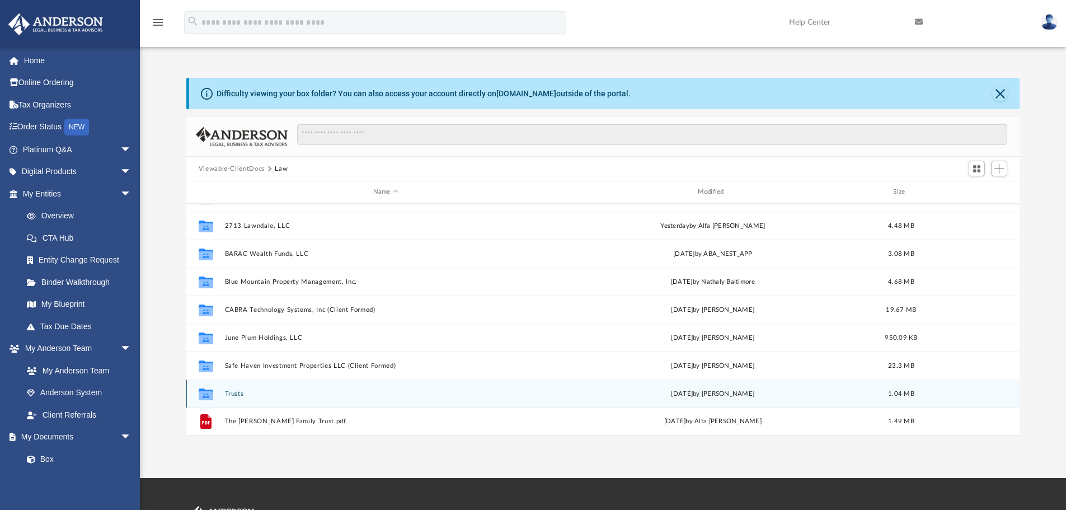
click at [234, 392] on button "Trusts" at bounding box center [385, 393] width 322 height 7
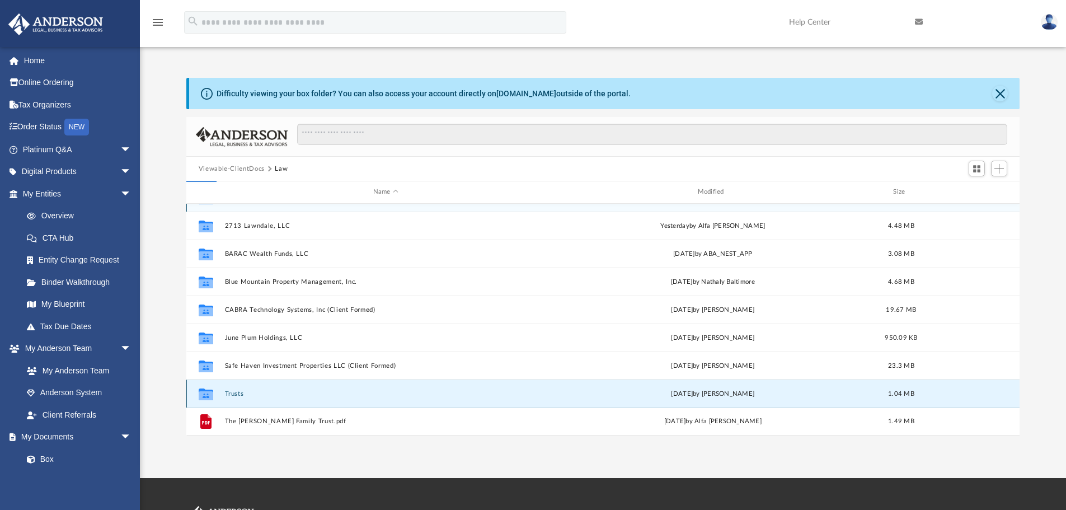
scroll to position [0, 0]
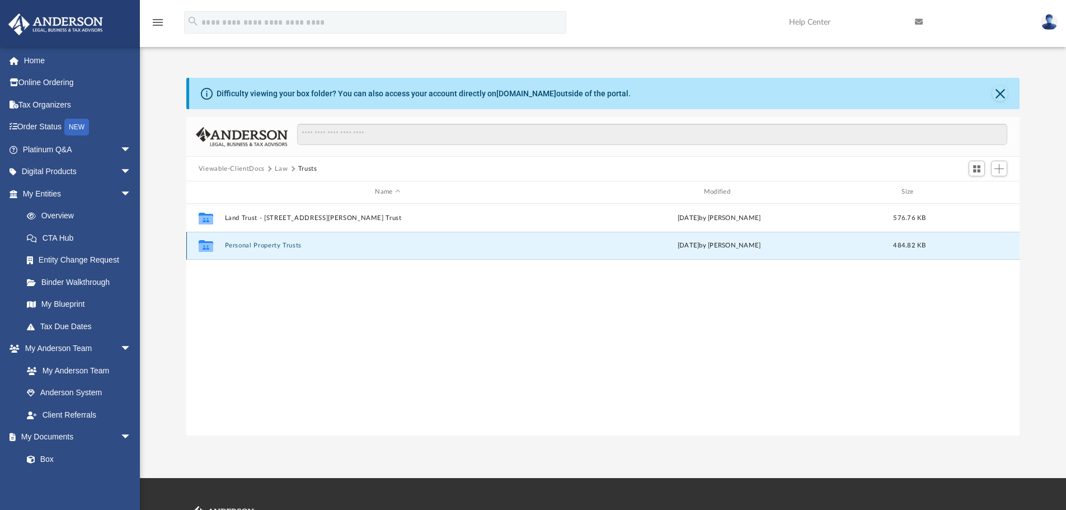
click at [275, 244] on button "Personal Property Trusts" at bounding box center [387, 245] width 326 height 7
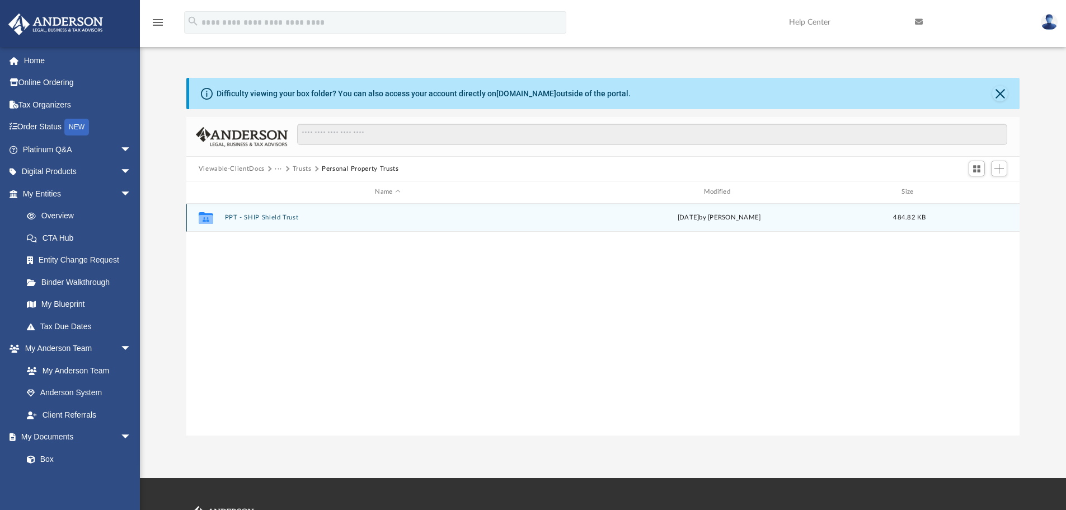
click at [282, 215] on button "PPT - SHIP Shield Trust" at bounding box center [387, 217] width 326 height 7
click at [365, 215] on button "2025.02.24 - Signed Trust Docs (SHIP Shield Trust).pdf" at bounding box center [387, 217] width 326 height 7
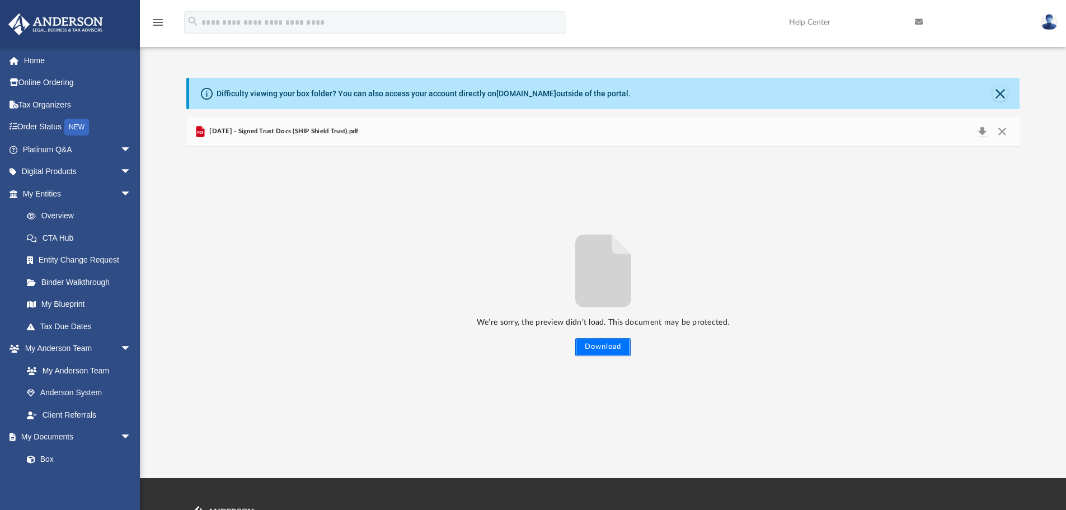
click at [618, 348] on button "Download" at bounding box center [602, 347] width 55 height 18
click at [997, 129] on button "Close" at bounding box center [1002, 132] width 20 height 16
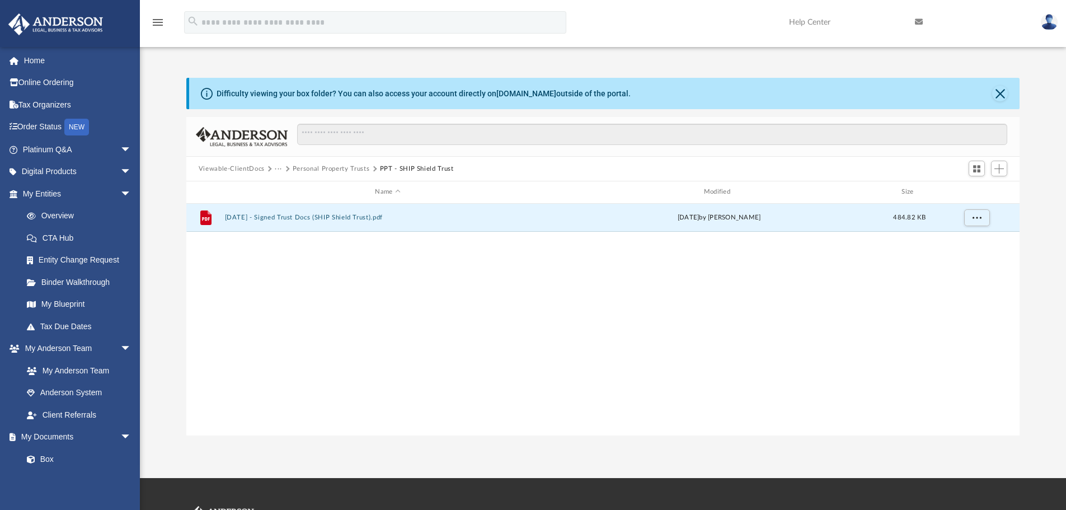
click at [323, 167] on button "Personal Property Trusts" at bounding box center [331, 169] width 77 height 10
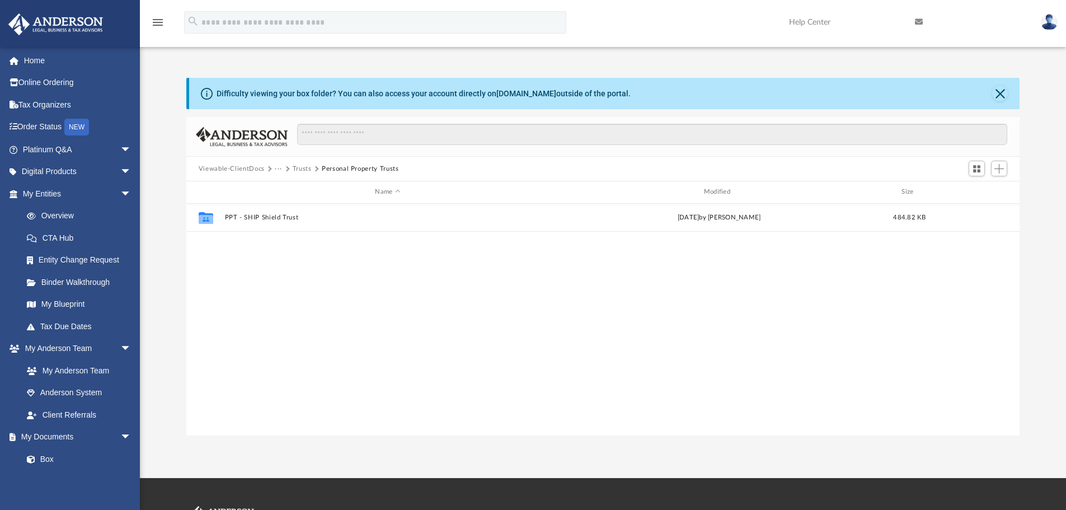
click at [301, 166] on button "Trusts" at bounding box center [302, 169] width 19 height 10
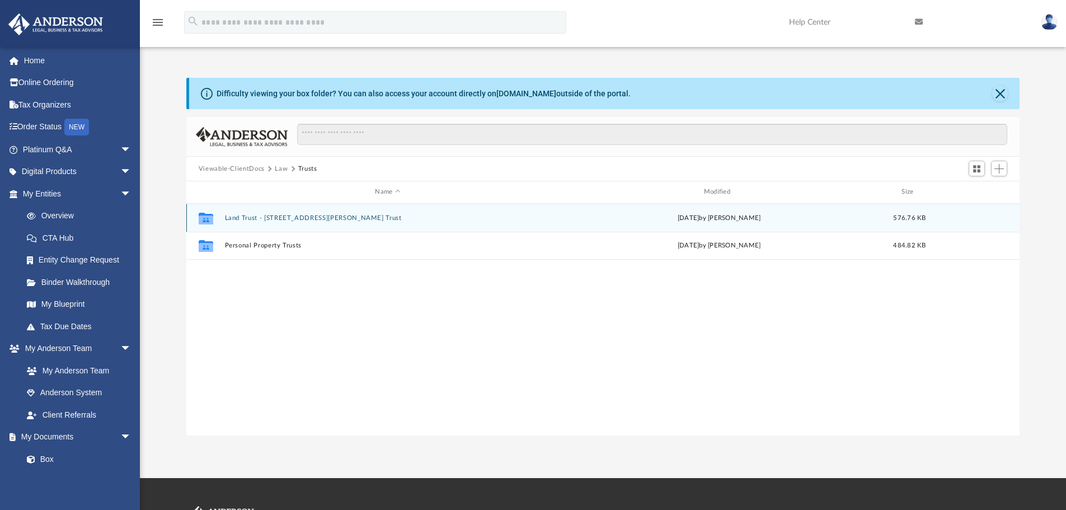
click at [304, 215] on button "Land Trust - 4002 Omer Lane Trust" at bounding box center [387, 217] width 326 height 7
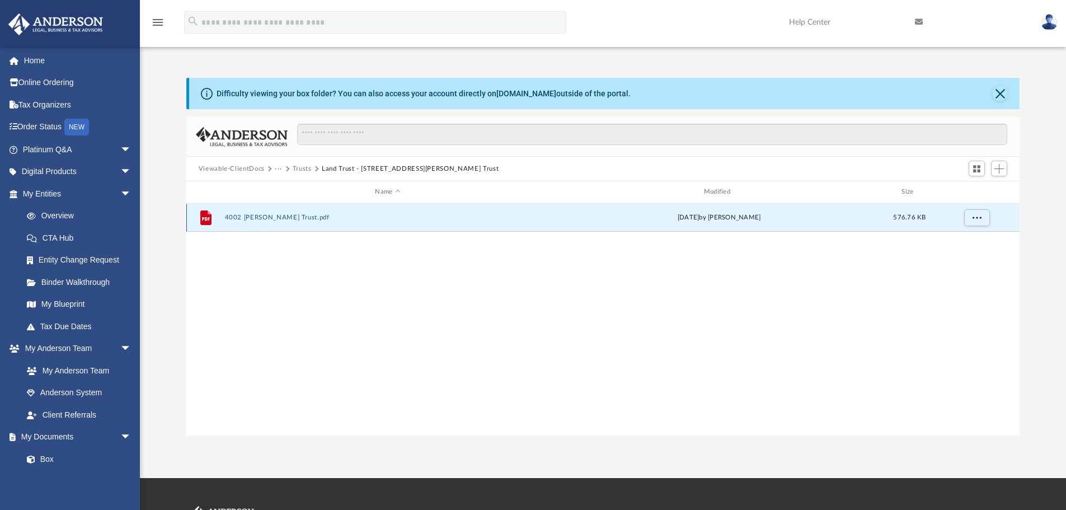
click at [271, 214] on button "4002 Omer Lane Trust.pdf" at bounding box center [387, 217] width 326 height 7
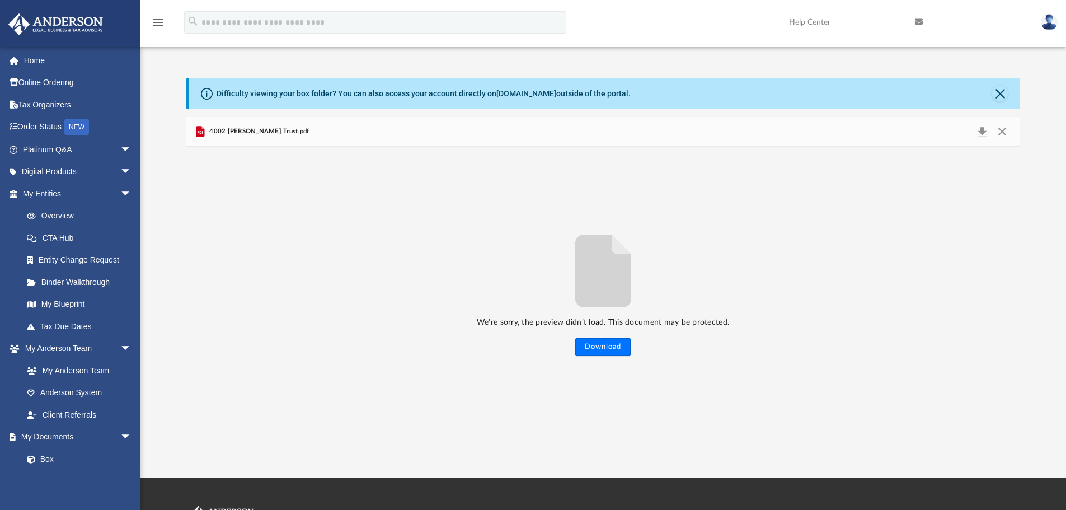
click at [602, 345] on button "Download" at bounding box center [602, 347] width 55 height 18
click at [35, 59] on link "Home" at bounding box center [78, 60] width 140 height 22
